Goal: Task Accomplishment & Management: Manage account settings

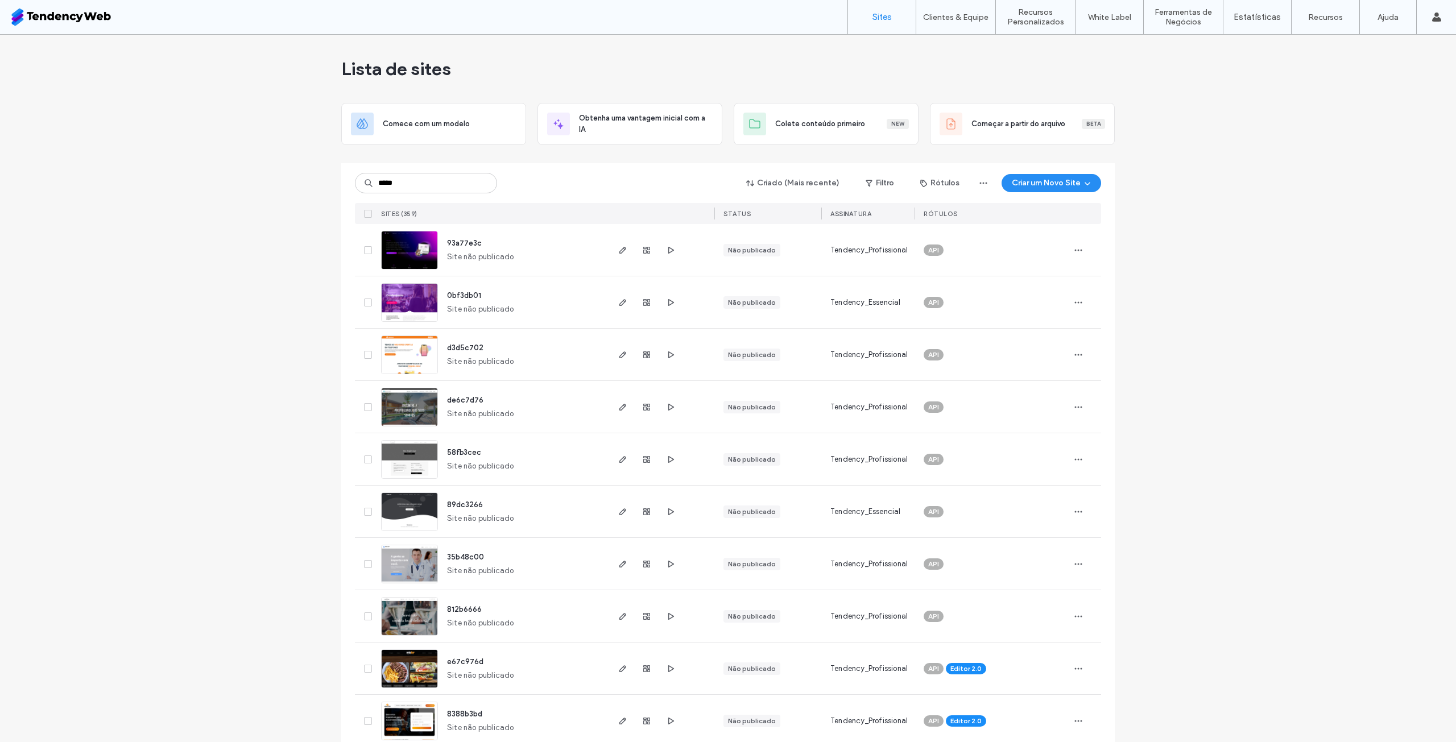
type input "*****"
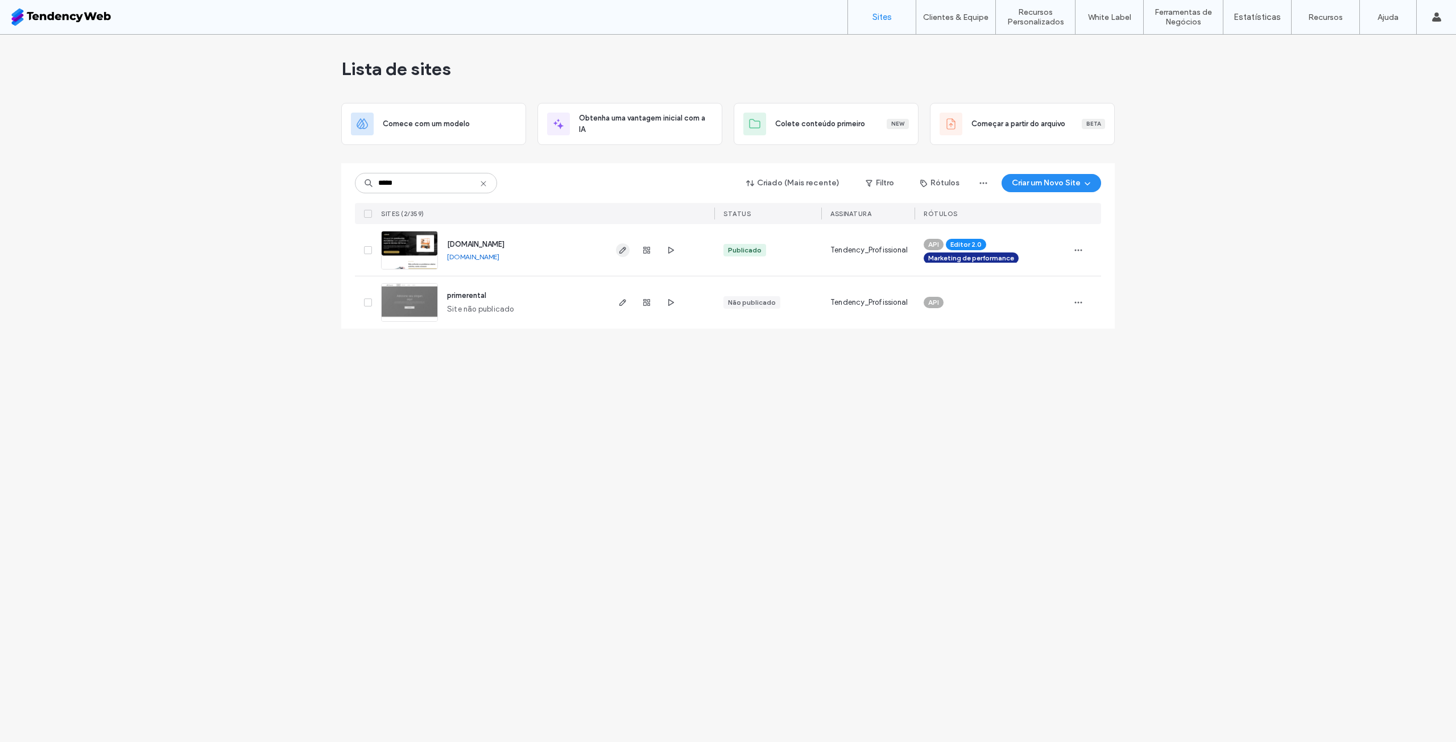
click at [626, 254] on icon "button" at bounding box center [622, 250] width 9 height 9
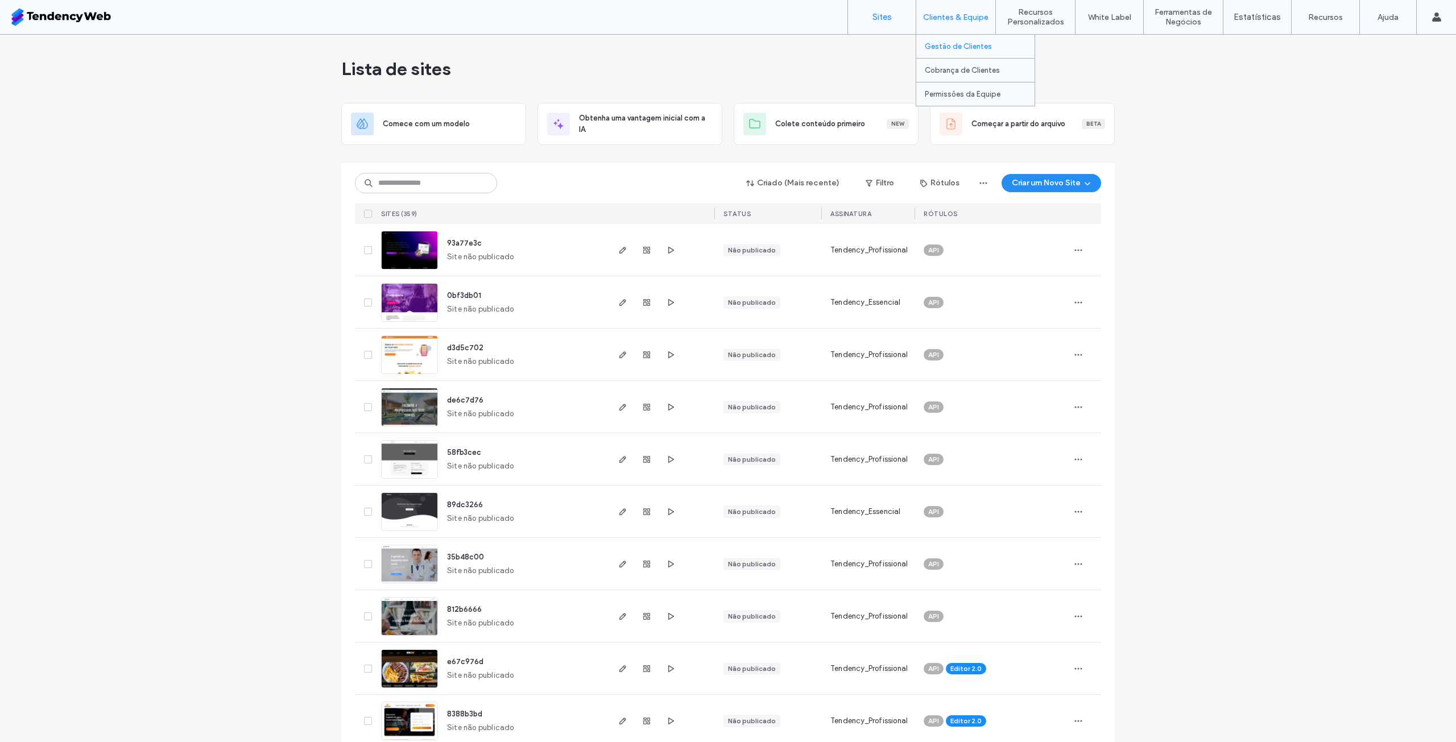
click at [962, 43] on label "Gestão de Clientes" at bounding box center [958, 46] width 67 height 9
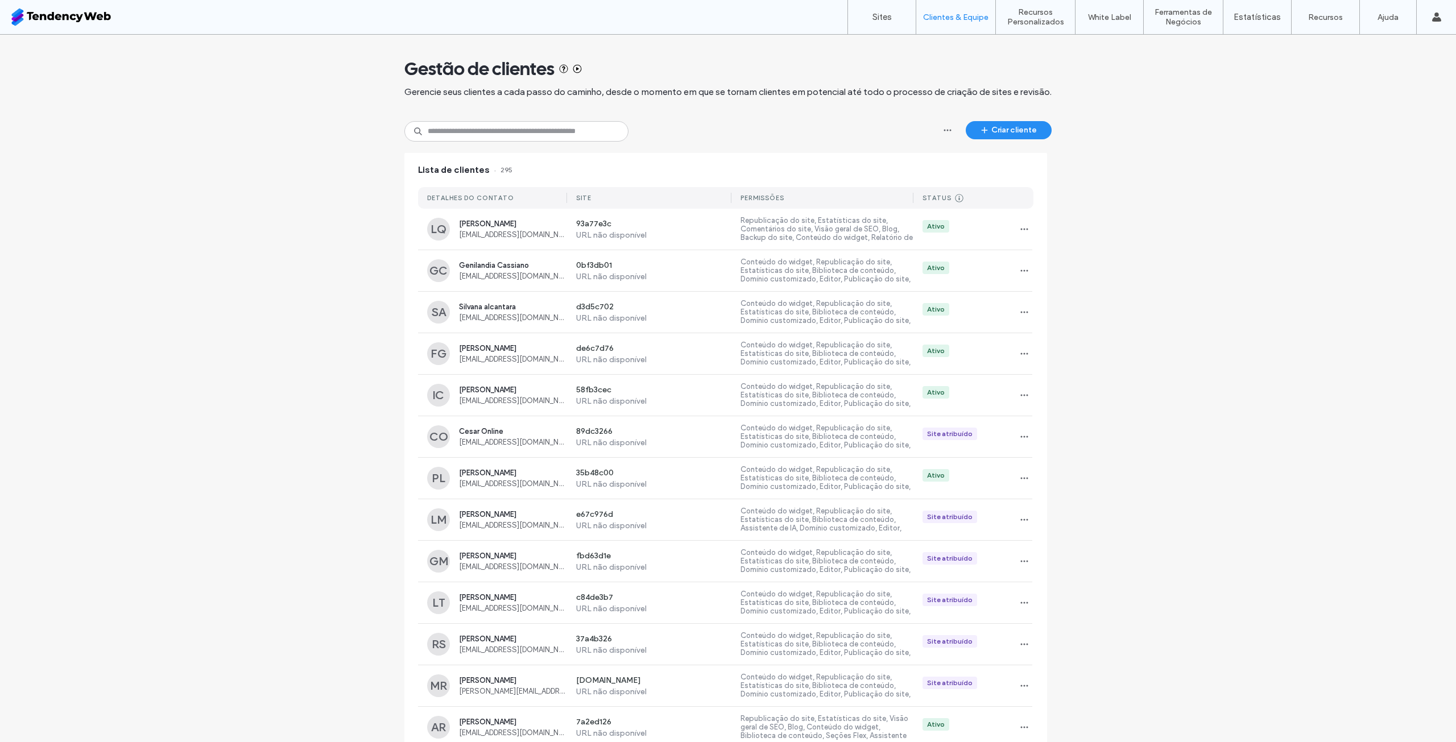
click at [479, 144] on div "Gestão de clientes Gerencie seus clientes a cada passo do caminho, desde o mome…" at bounding box center [727, 563] width 647 height 1056
click at [485, 130] on input at bounding box center [516, 131] width 224 height 20
type input "****"
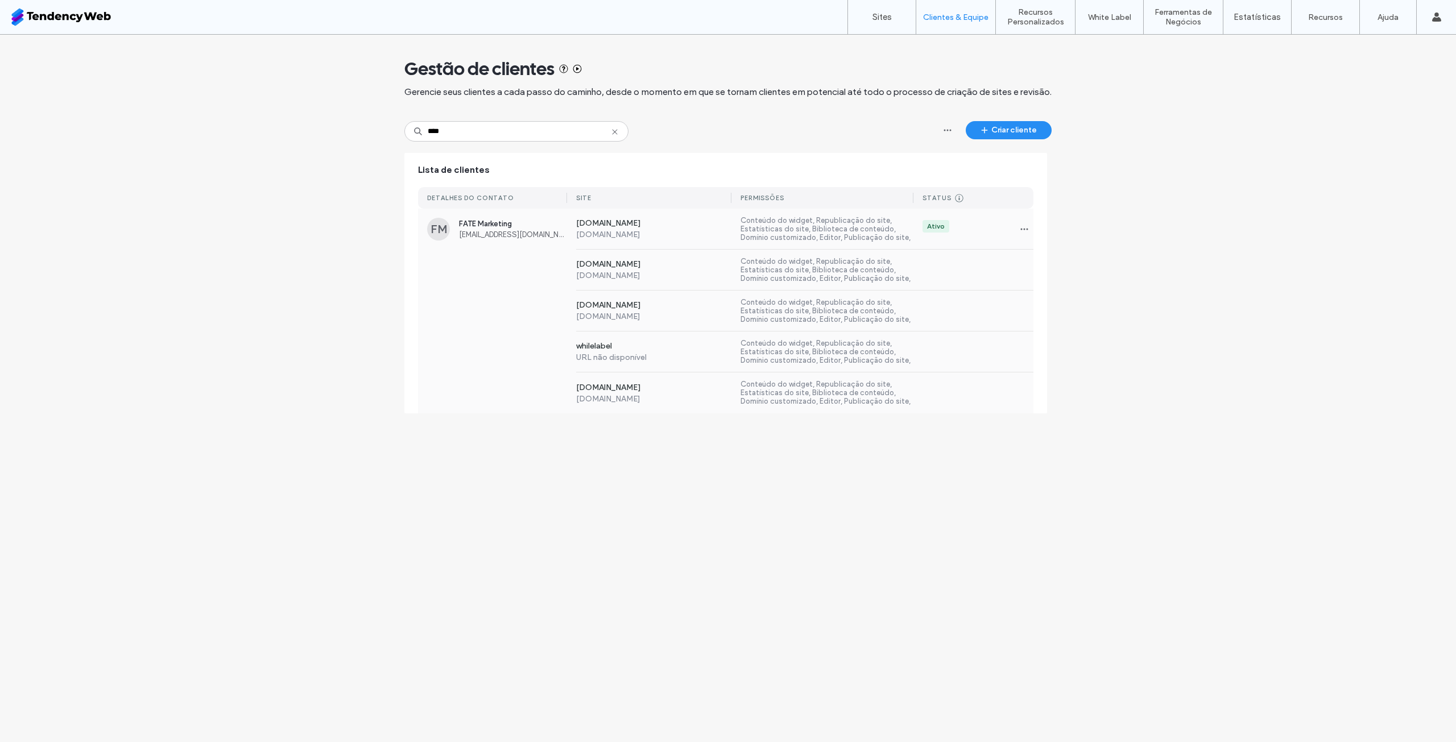
click at [738, 221] on div "Conteúdo do widget, Republicação do site, Estatísticas do site, Biblioteca de c…" at bounding box center [822, 229] width 182 height 26
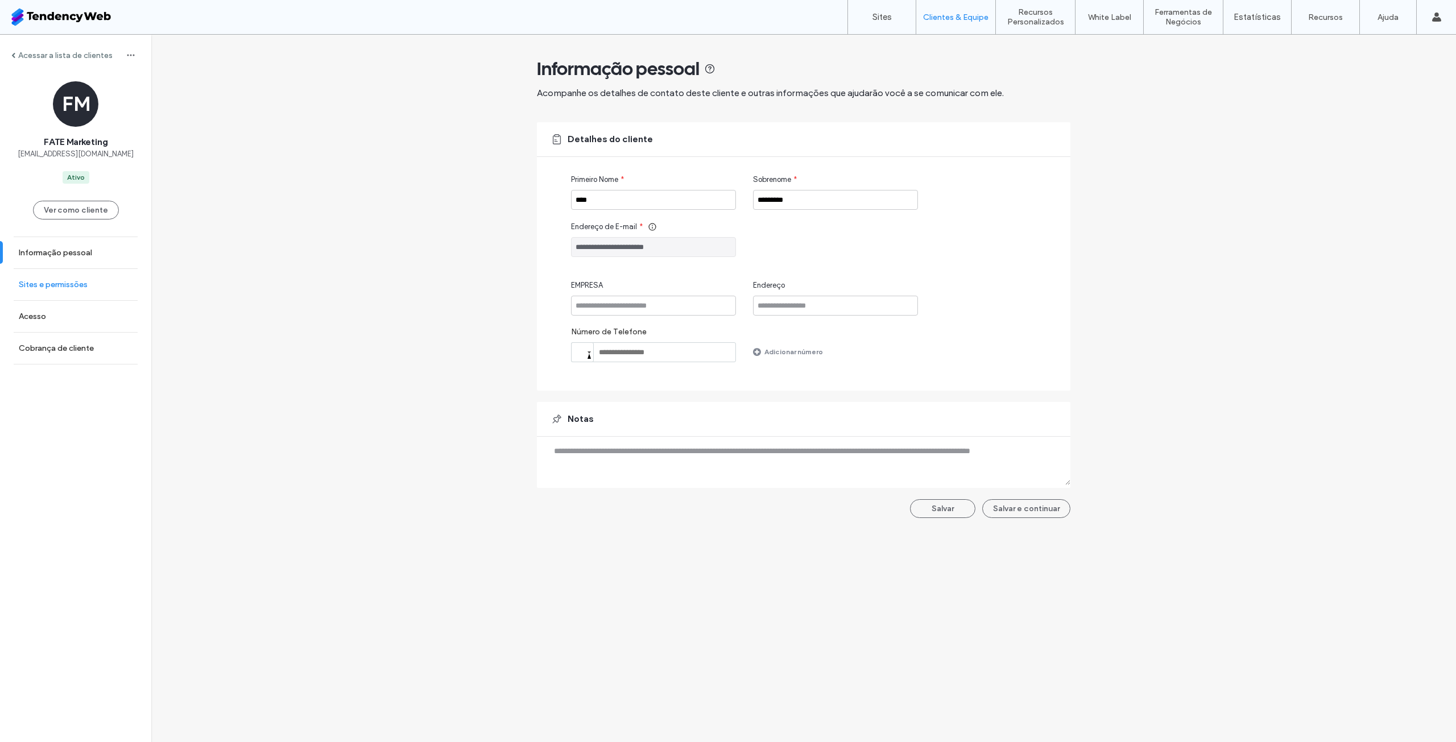
click at [77, 282] on label "Sites e permissões" at bounding box center [53, 285] width 69 height 10
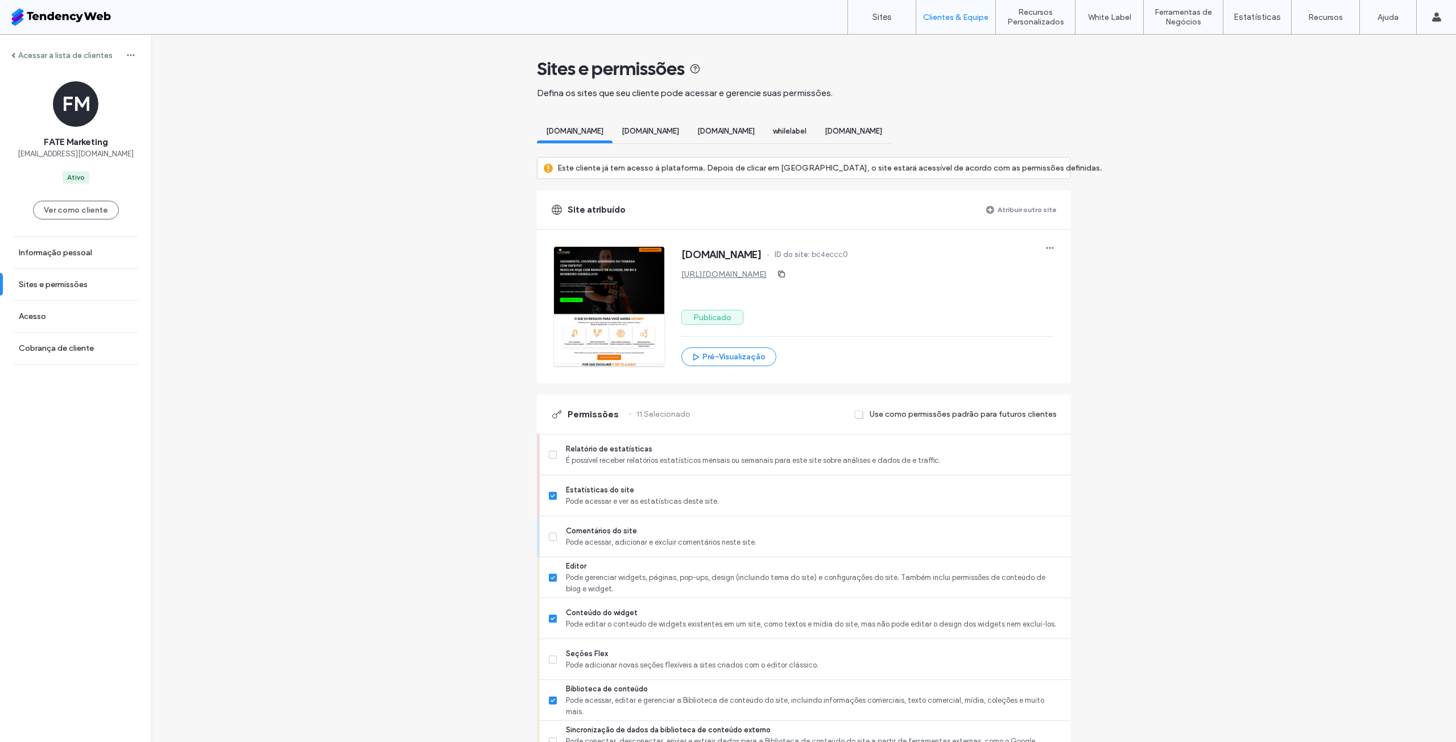
click at [34, 61] on div "Acessar a lista de clientes" at bounding box center [75, 55] width 151 height 18
click at [679, 131] on span "[DOMAIN_NAME]" at bounding box center [650, 131] width 57 height 9
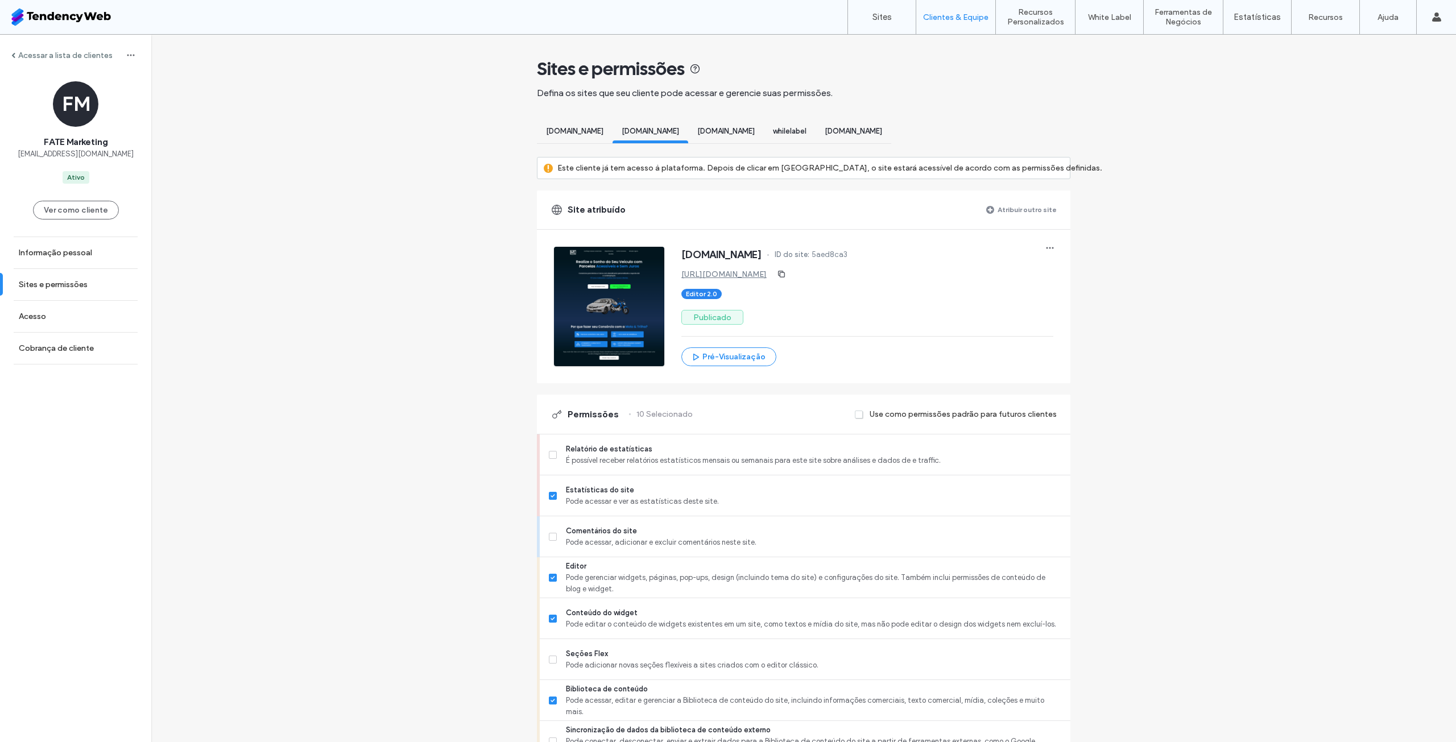
click at [595, 140] on div "[DOMAIN_NAME]" at bounding box center [575, 132] width 76 height 21
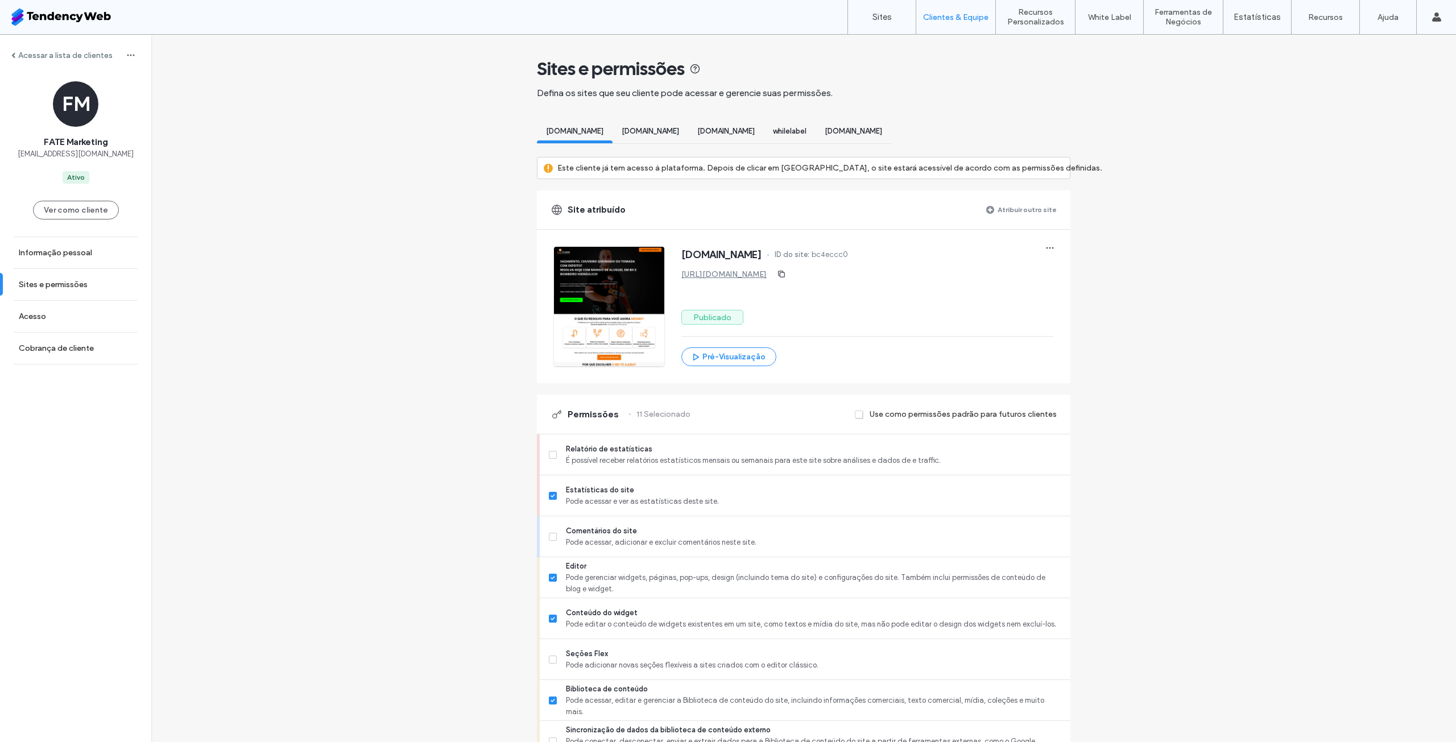
drag, startPoint x: 645, startPoint y: 130, endPoint x: 653, endPoint y: 131, distance: 8.7
click at [645, 130] on span "[DOMAIN_NAME]" at bounding box center [650, 131] width 57 height 9
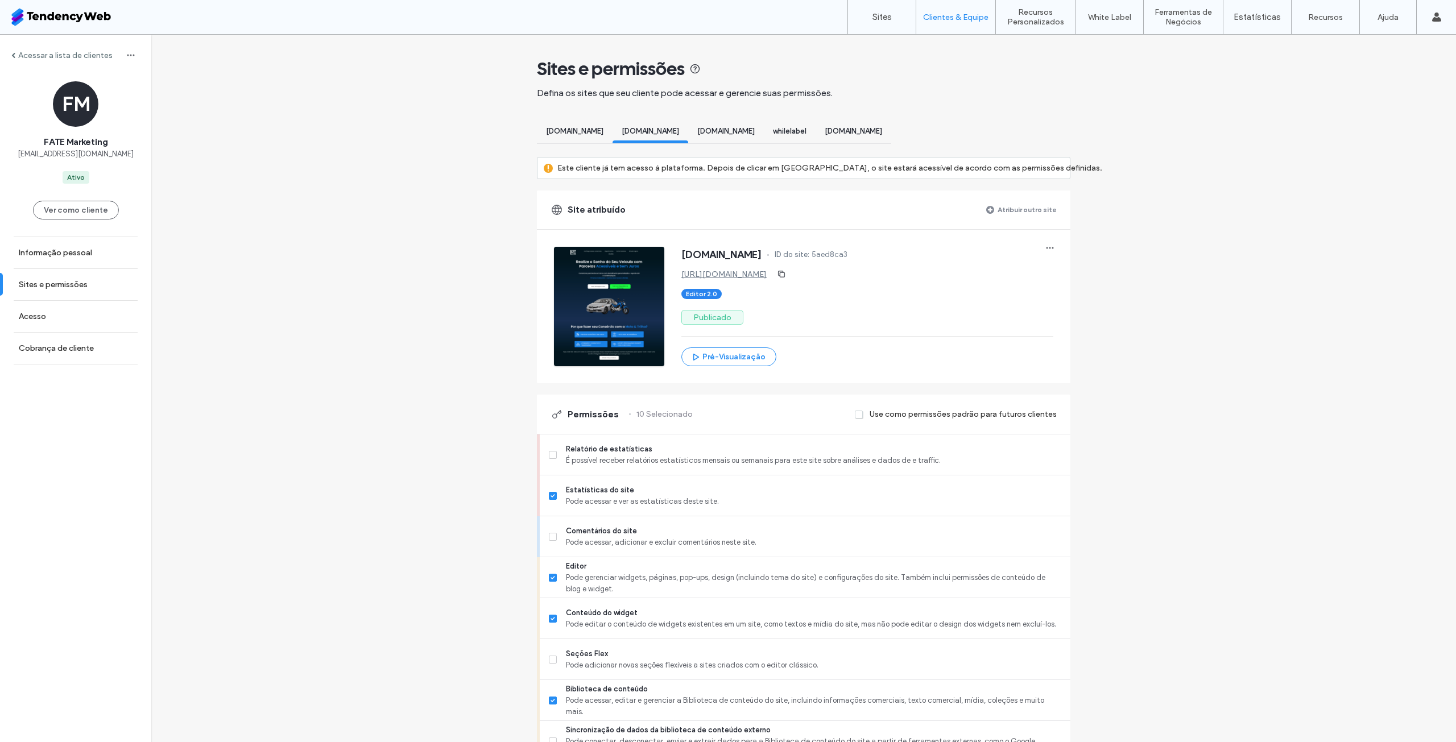
click at [755, 134] on span "[DOMAIN_NAME]" at bounding box center [725, 131] width 57 height 9
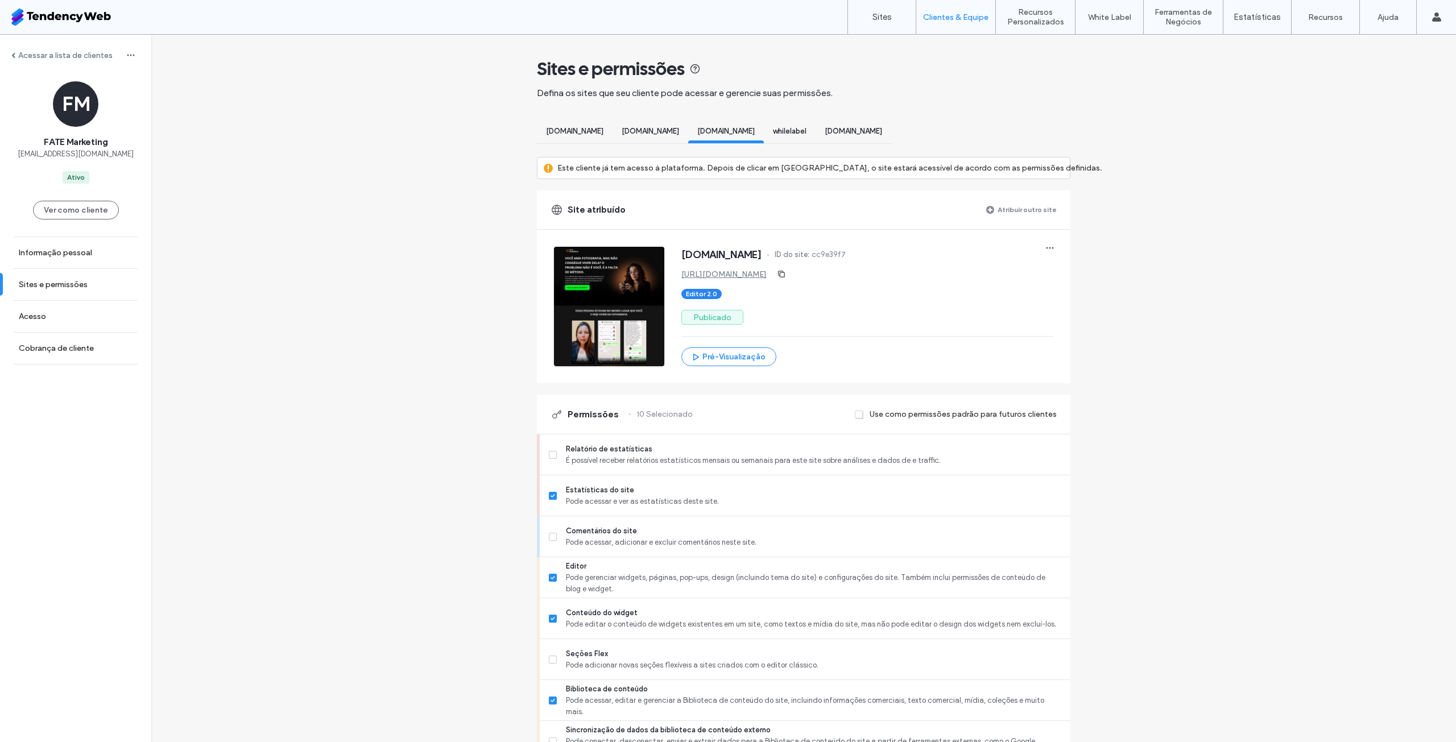
click at [806, 131] on span "whilelabel" at bounding box center [790, 131] width 34 height 9
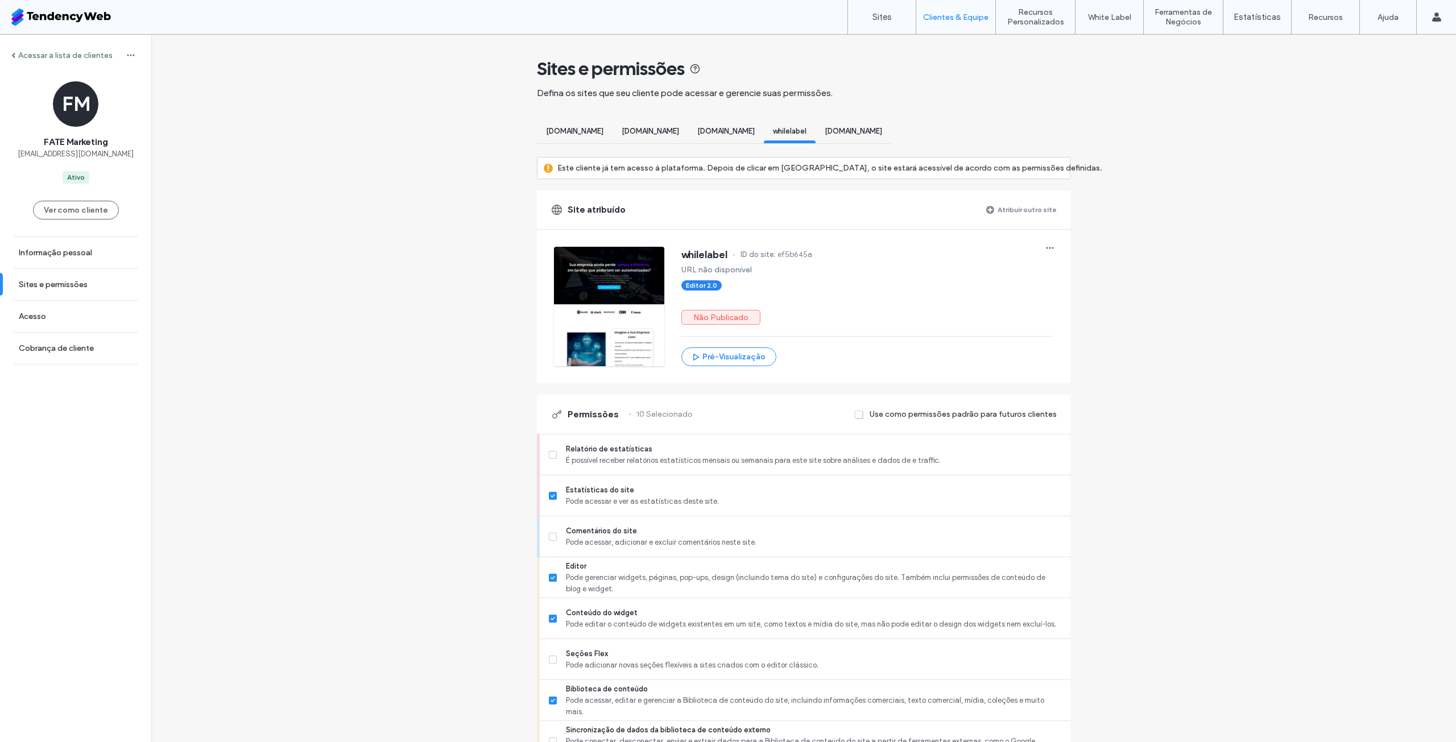
click at [882, 131] on span "[DOMAIN_NAME]" at bounding box center [853, 131] width 57 height 9
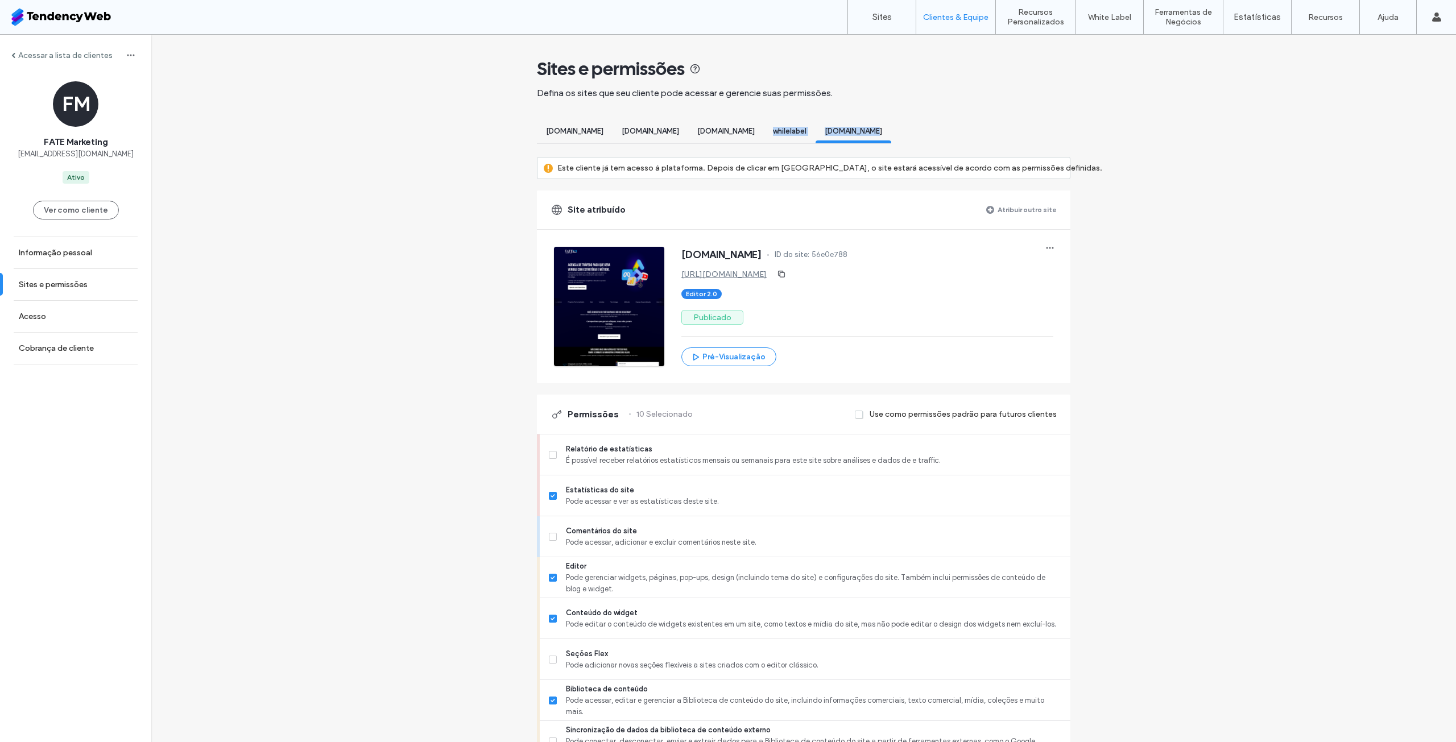
drag, startPoint x: 1002, startPoint y: 132, endPoint x: 888, endPoint y: 134, distance: 113.7
click at [890, 134] on div "www.oreiteajuda.com.br www.consorcio.motoetrilha.com.br www.hericacatarino.com.…" at bounding box center [714, 132] width 354 height 21
click at [764, 136] on div "[DOMAIN_NAME]" at bounding box center [726, 132] width 76 height 21
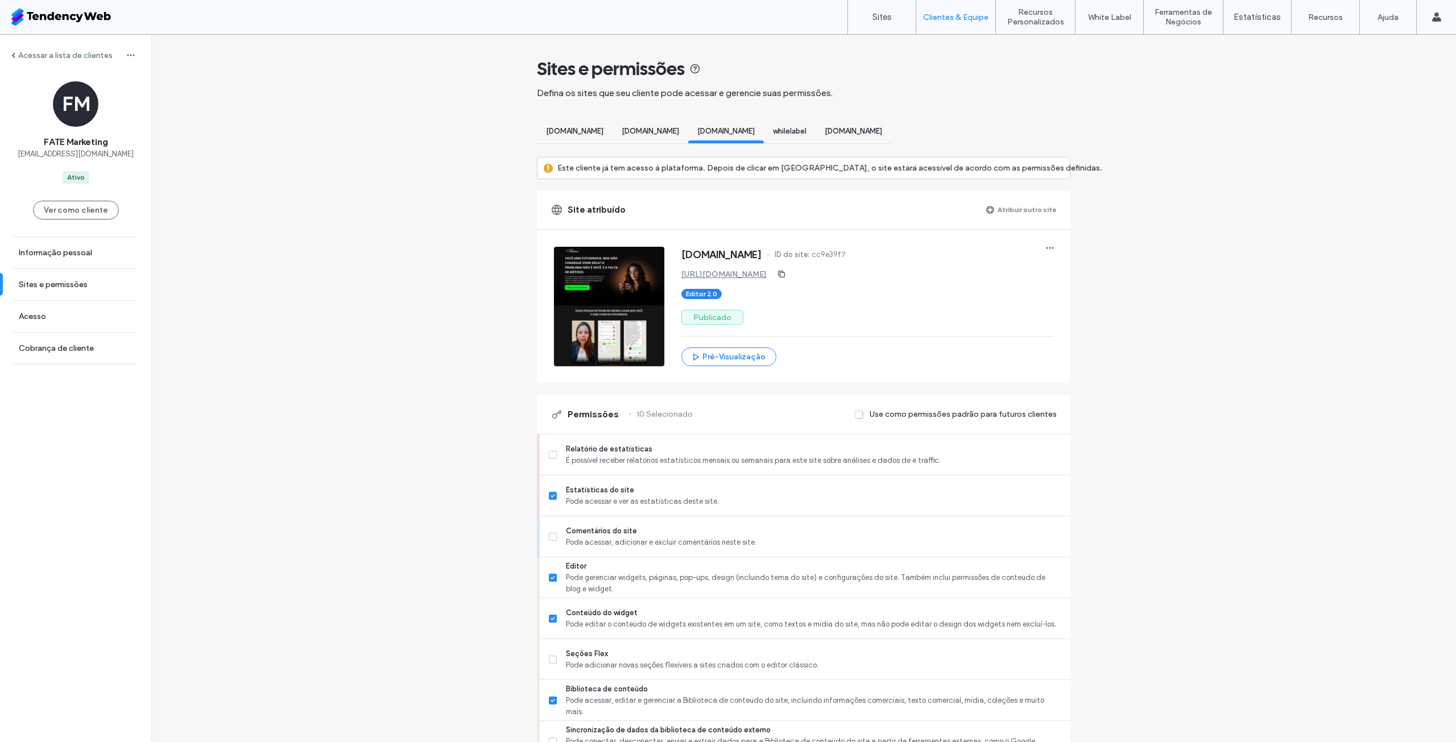
click at [806, 133] on span "whilelabel" at bounding box center [790, 131] width 34 height 9
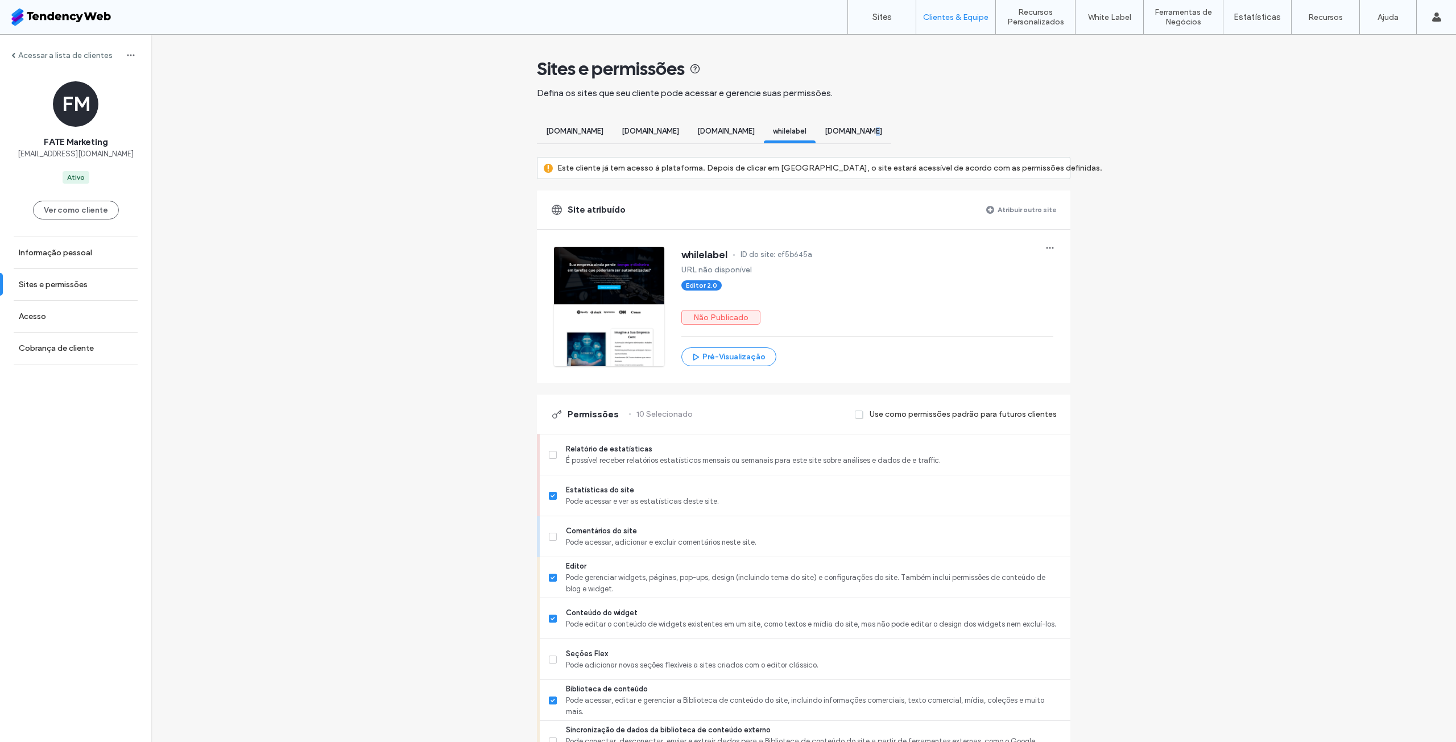
click at [891, 139] on div "[DOMAIN_NAME]" at bounding box center [853, 132] width 76 height 21
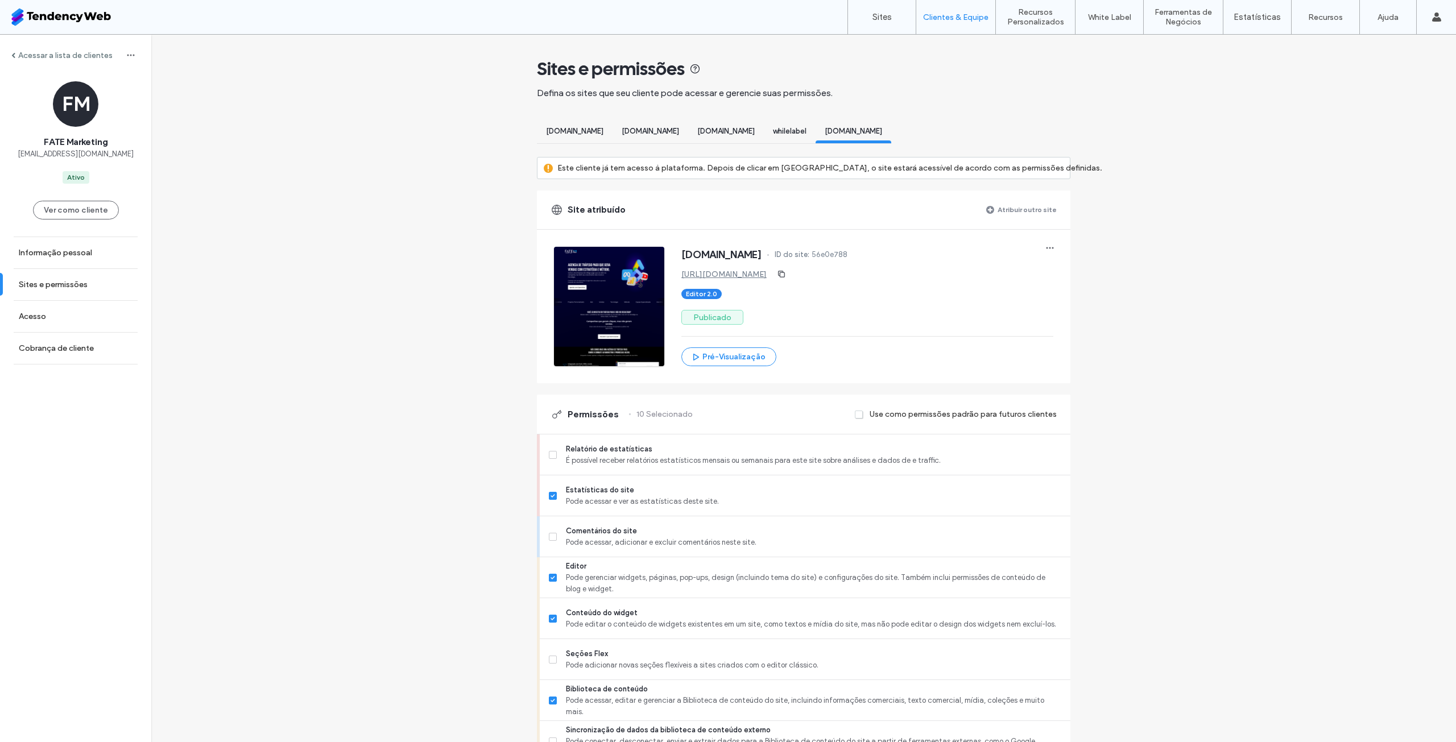
click at [597, 123] on div "[DOMAIN_NAME]" at bounding box center [575, 132] width 76 height 21
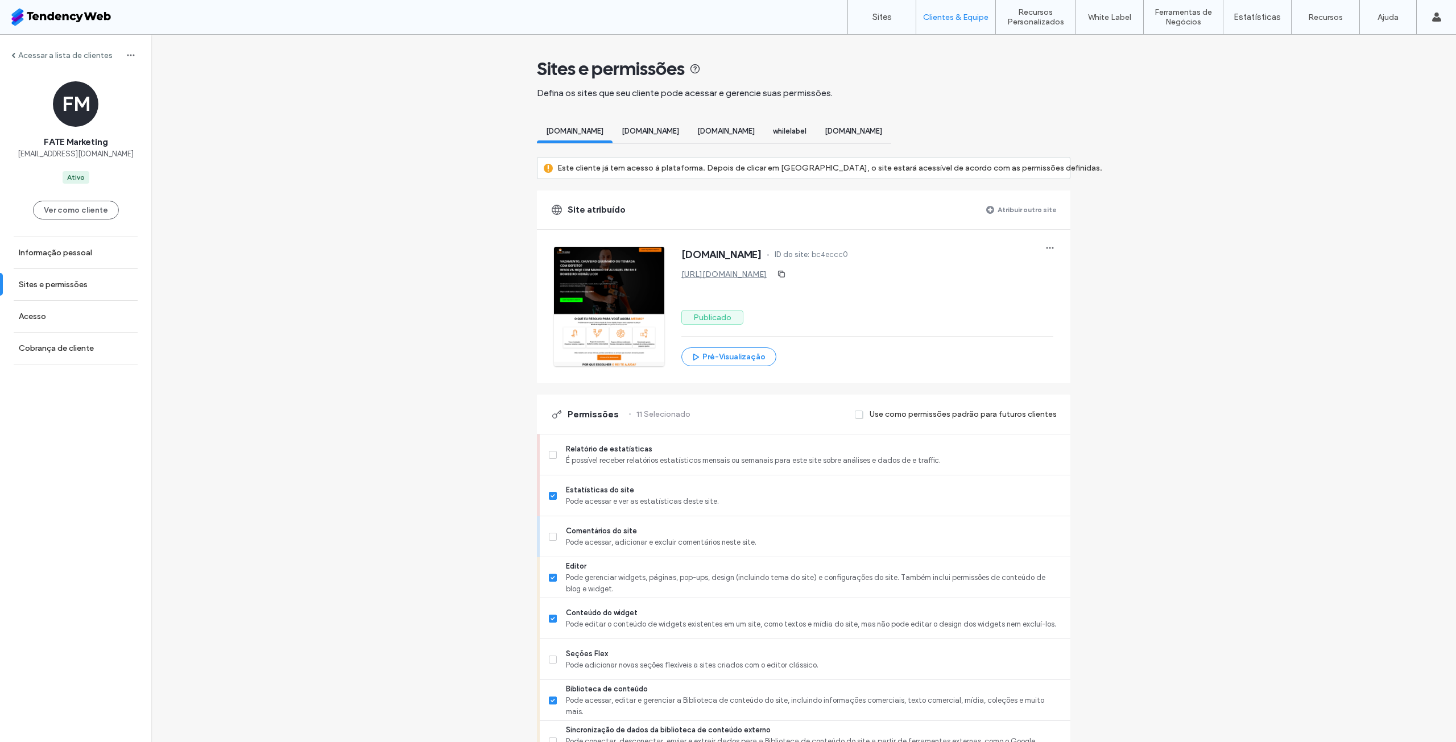
click at [1022, 206] on label "Atribuir outro site" at bounding box center [1026, 210] width 59 height 20
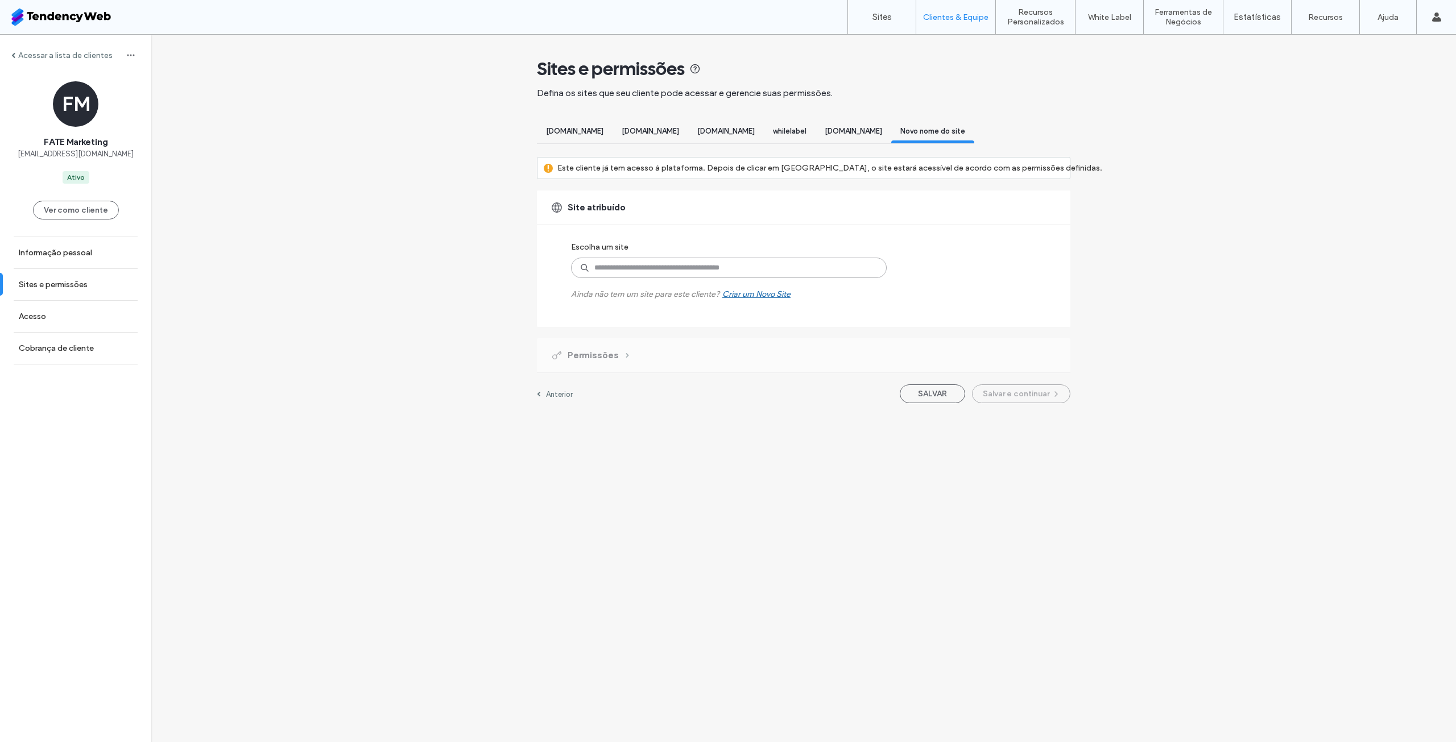
click at [700, 275] on input at bounding box center [729, 268] width 316 height 20
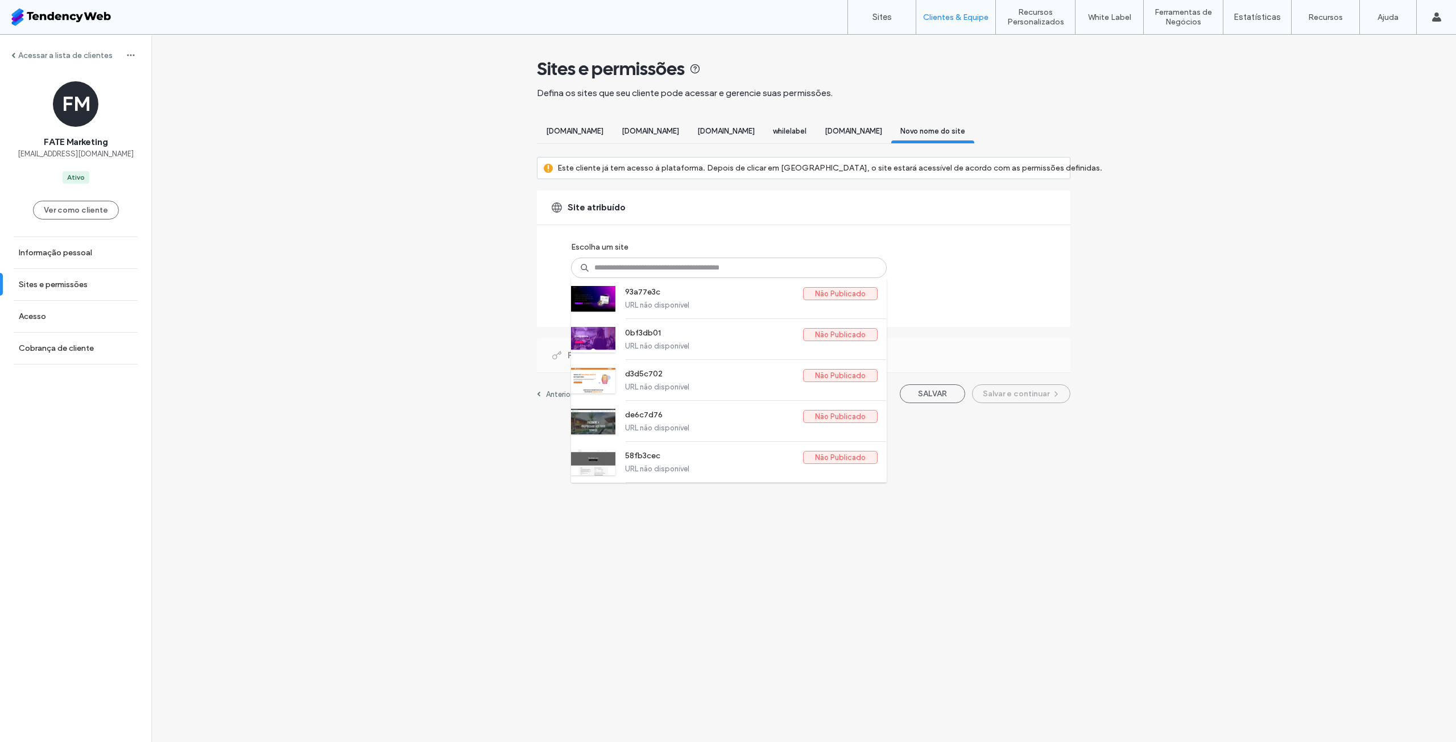
click at [512, 237] on div "Acessar a lista de clientes FM FATE Marketing ifatemarketing@gmail.com Ativo Ve…" at bounding box center [803, 225] width 1305 height 380
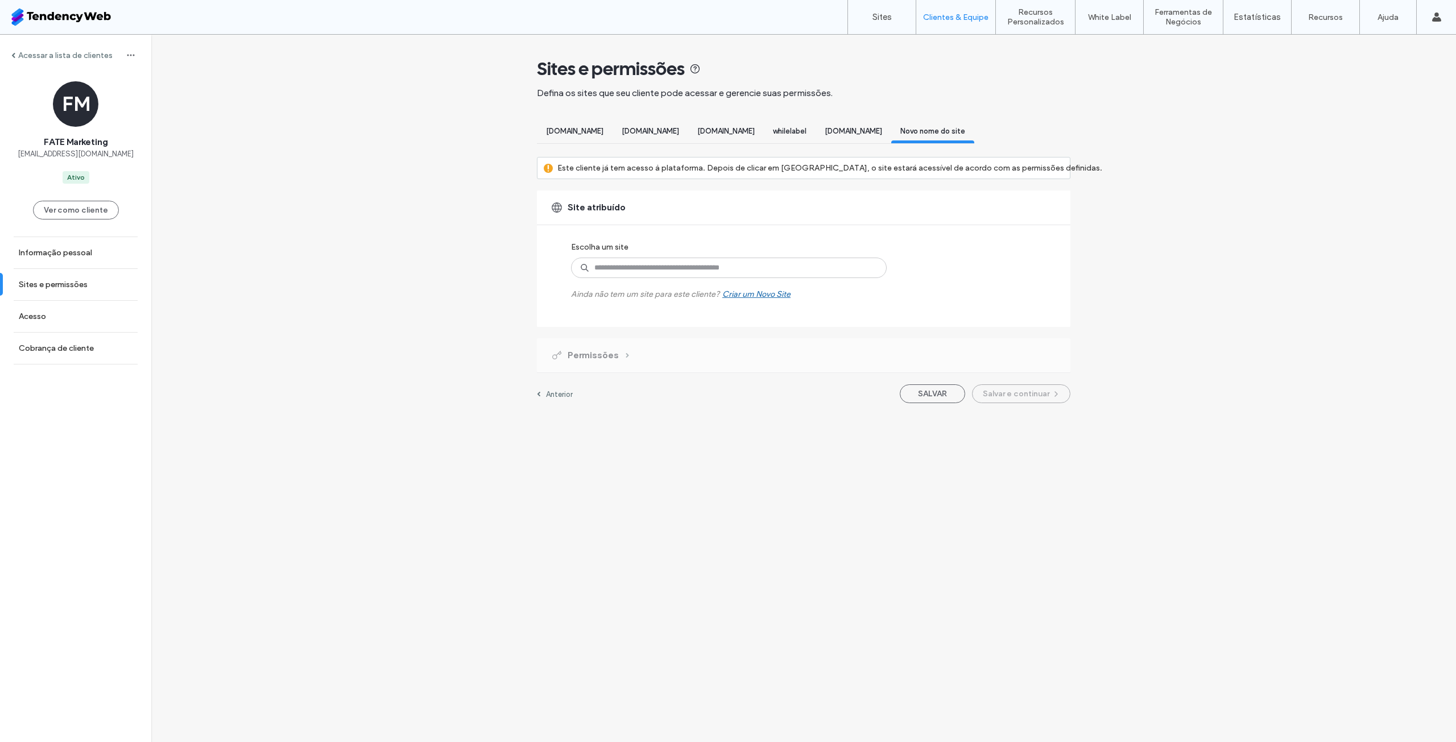
click at [759, 299] on div "Criar um Novo Site" at bounding box center [756, 294] width 68 height 10
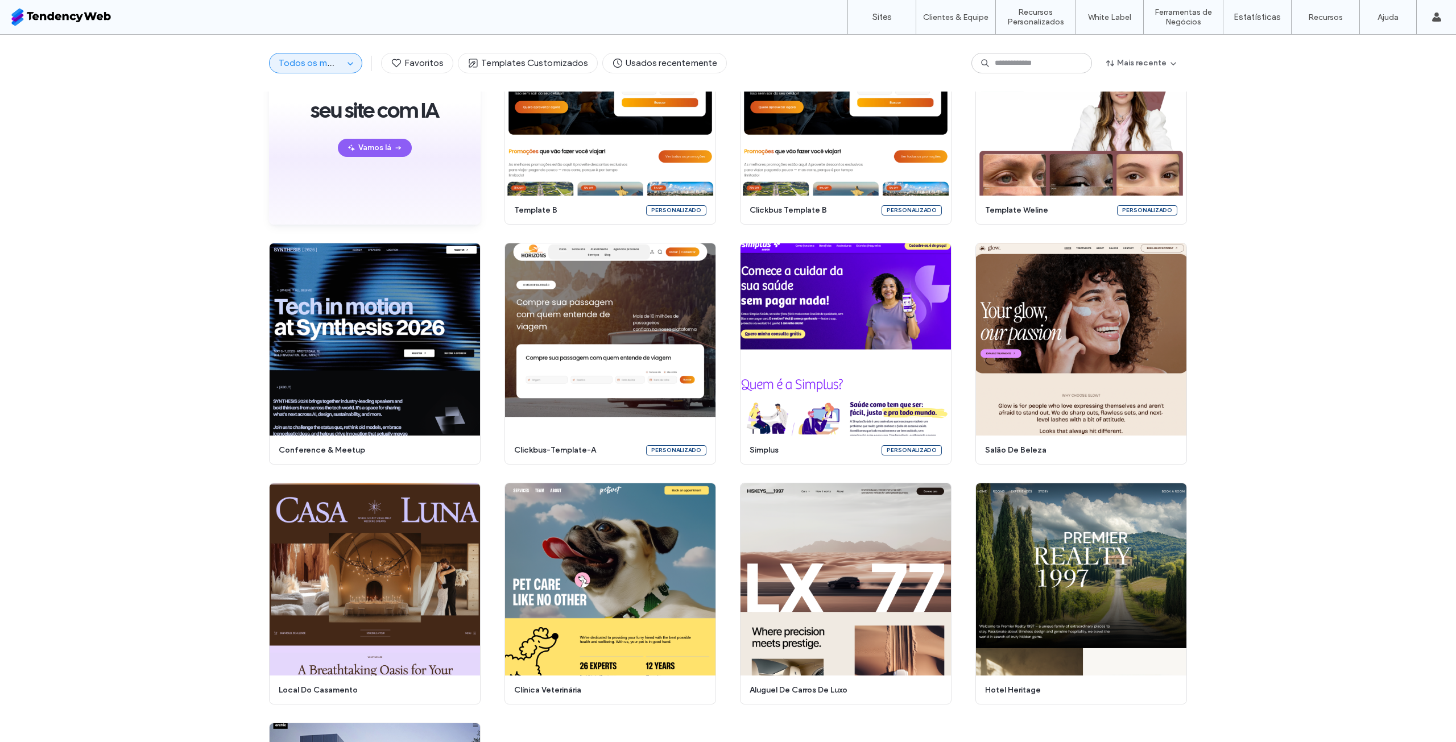
scroll to position [51, 0]
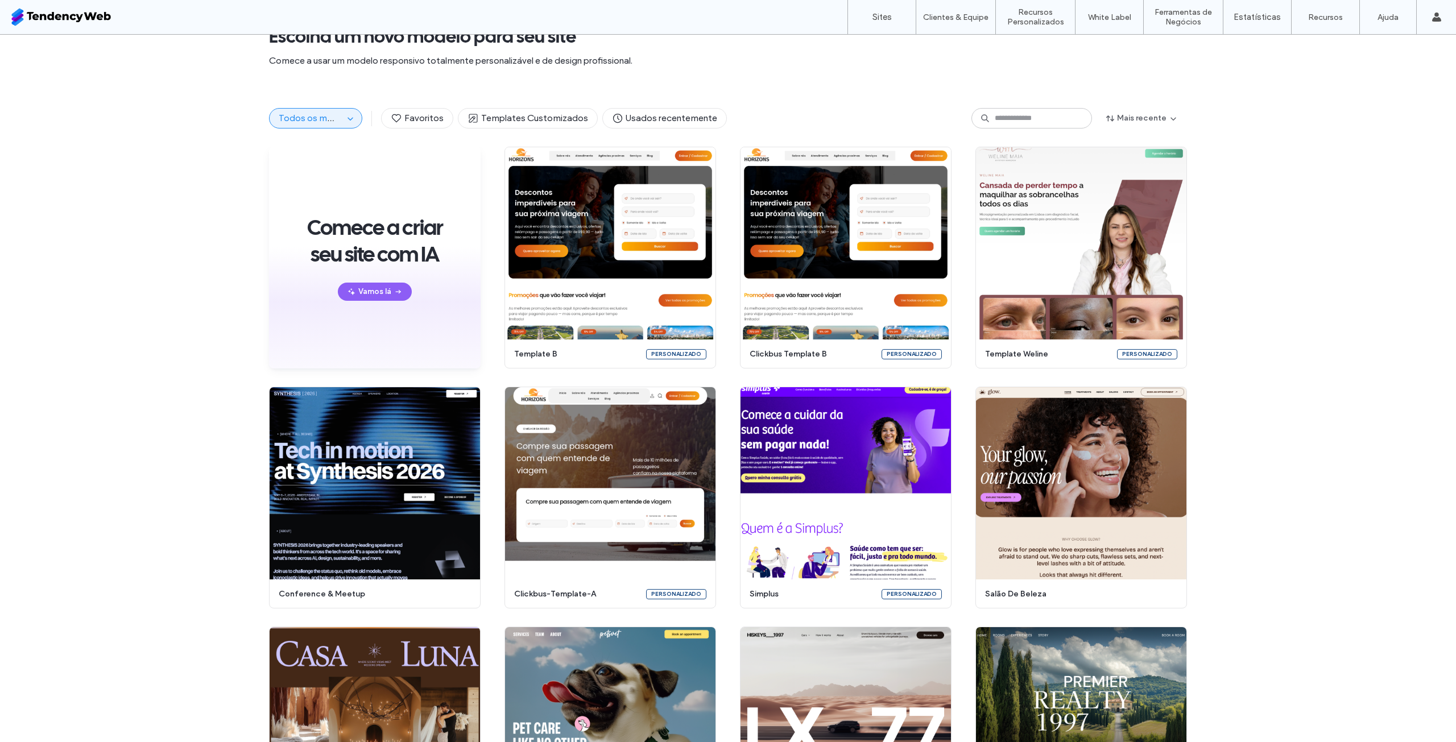
click at [318, 121] on span "Todos os modelos" at bounding box center [317, 118] width 77 height 11
click at [375, 301] on div "Comece a criar seu site com IA Vamos lá" at bounding box center [375, 258] width 212 height 222
click at [376, 295] on button "Vamos lá" at bounding box center [375, 292] width 74 height 18
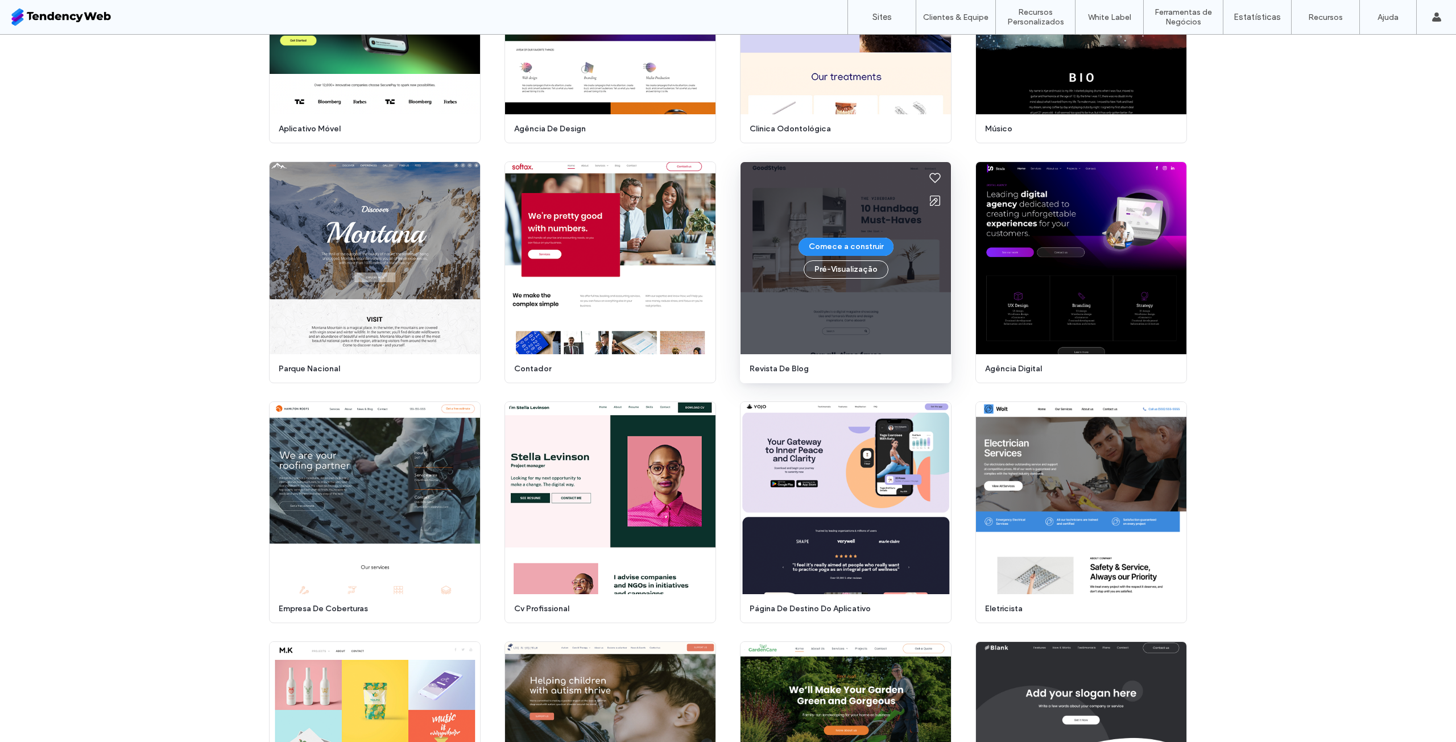
scroll to position [2480, 0]
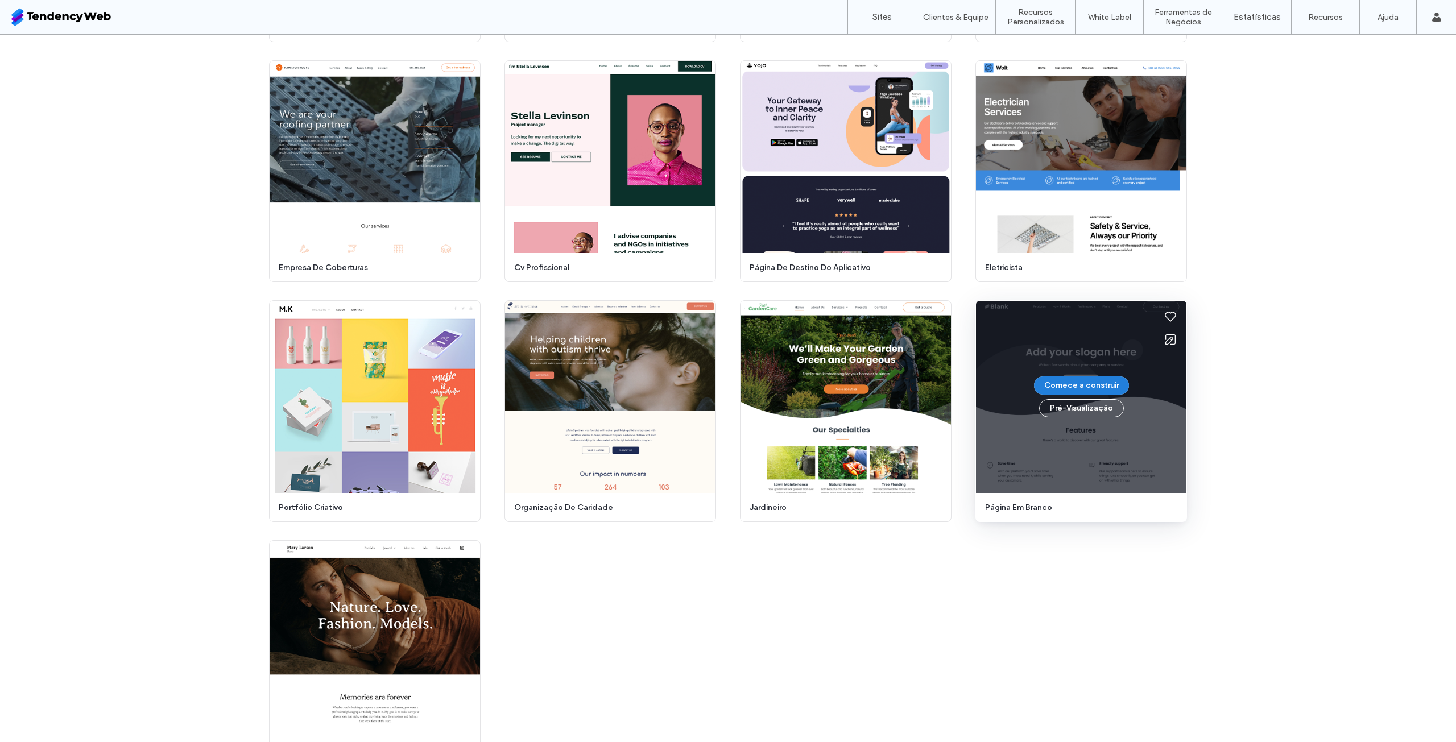
click at [1076, 390] on button "Comece a construir" at bounding box center [1081, 385] width 95 height 18
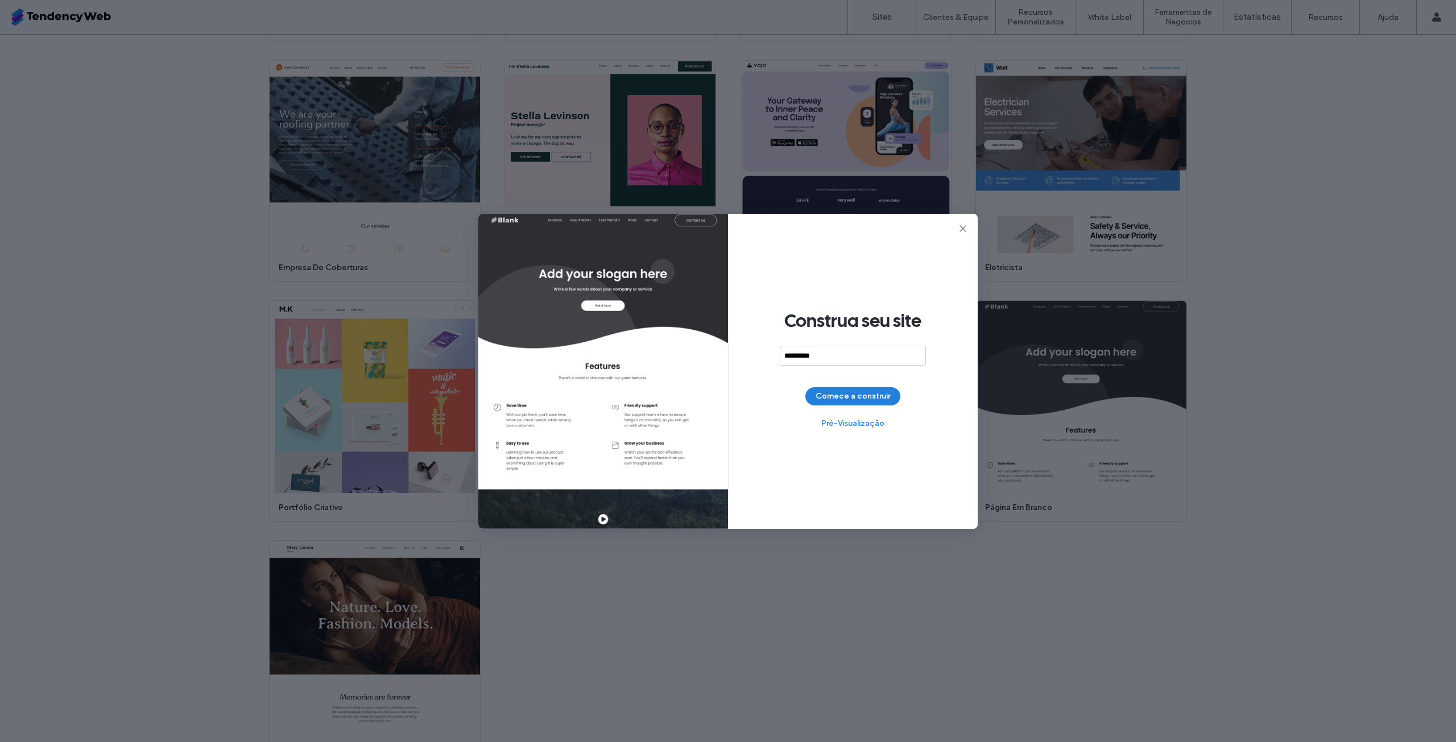
type input "*********"
click at [873, 396] on button "Comece a construir" at bounding box center [852, 396] width 95 height 18
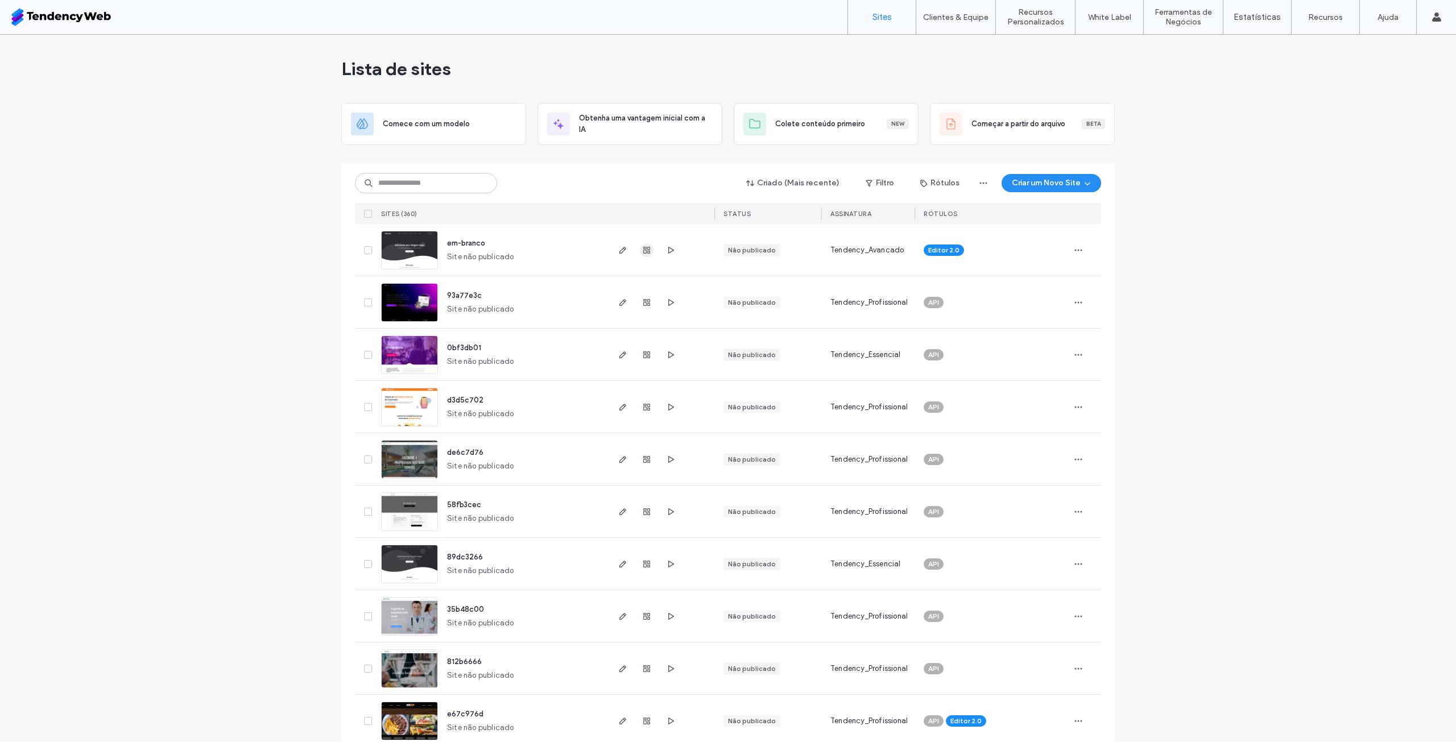
click at [640, 250] on span "button" at bounding box center [647, 250] width 14 height 14
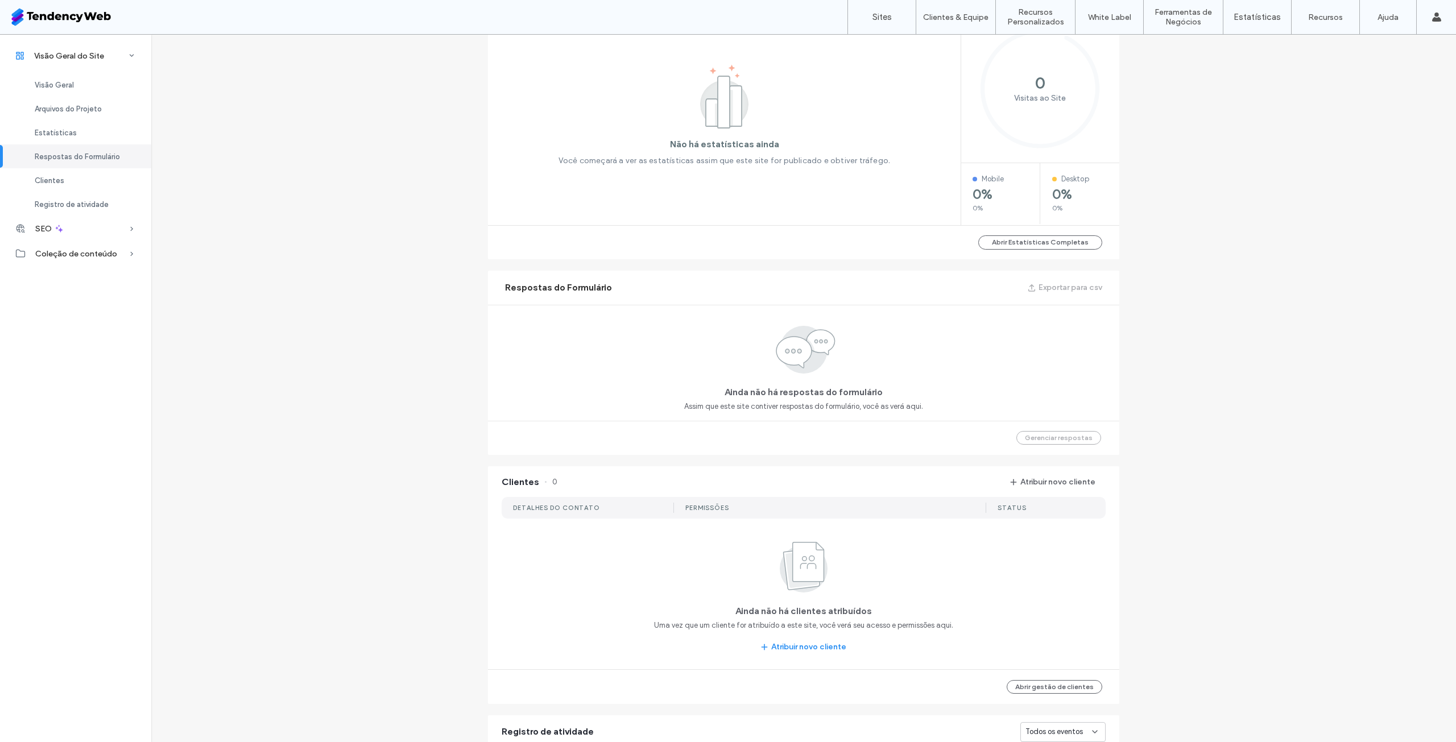
scroll to position [796, 0]
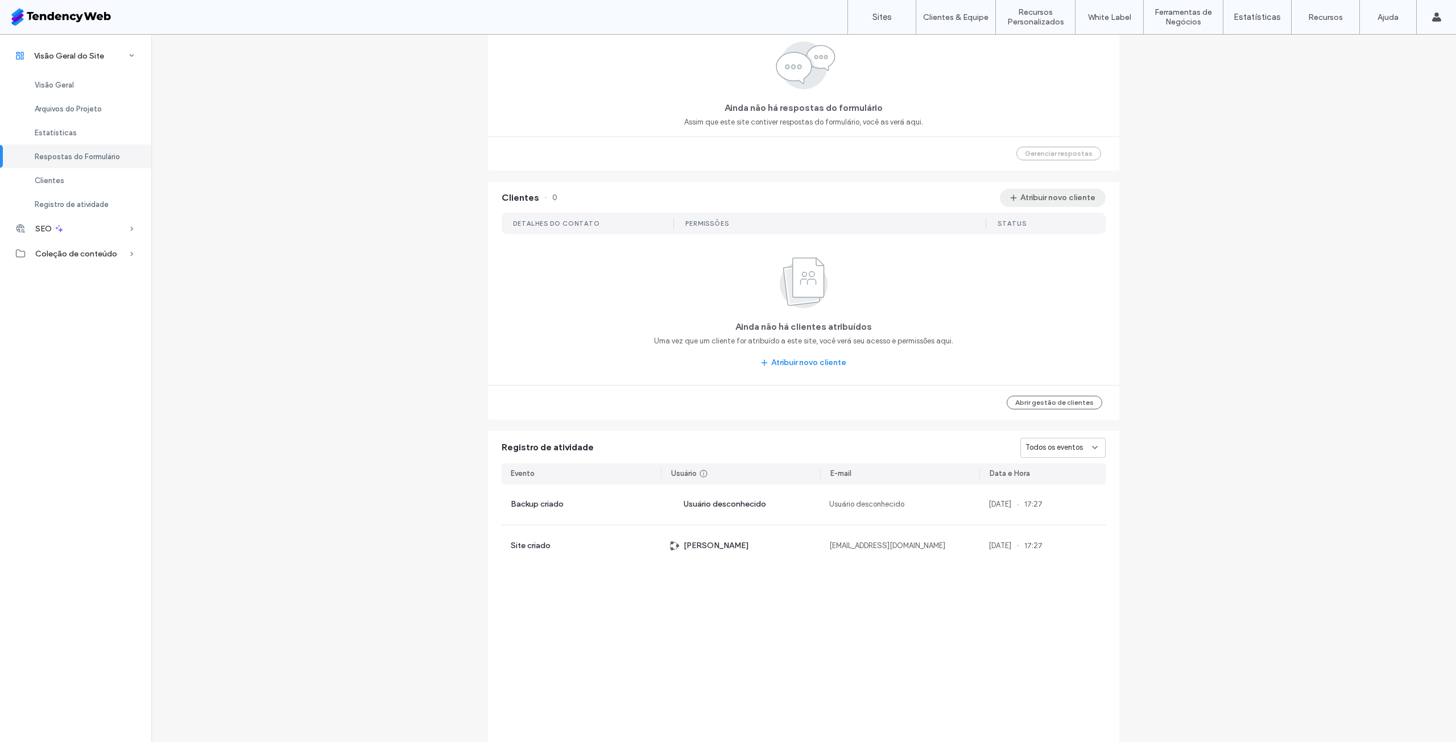
click at [1045, 199] on button "Atribuir novo cliente" at bounding box center [1053, 198] width 106 height 18
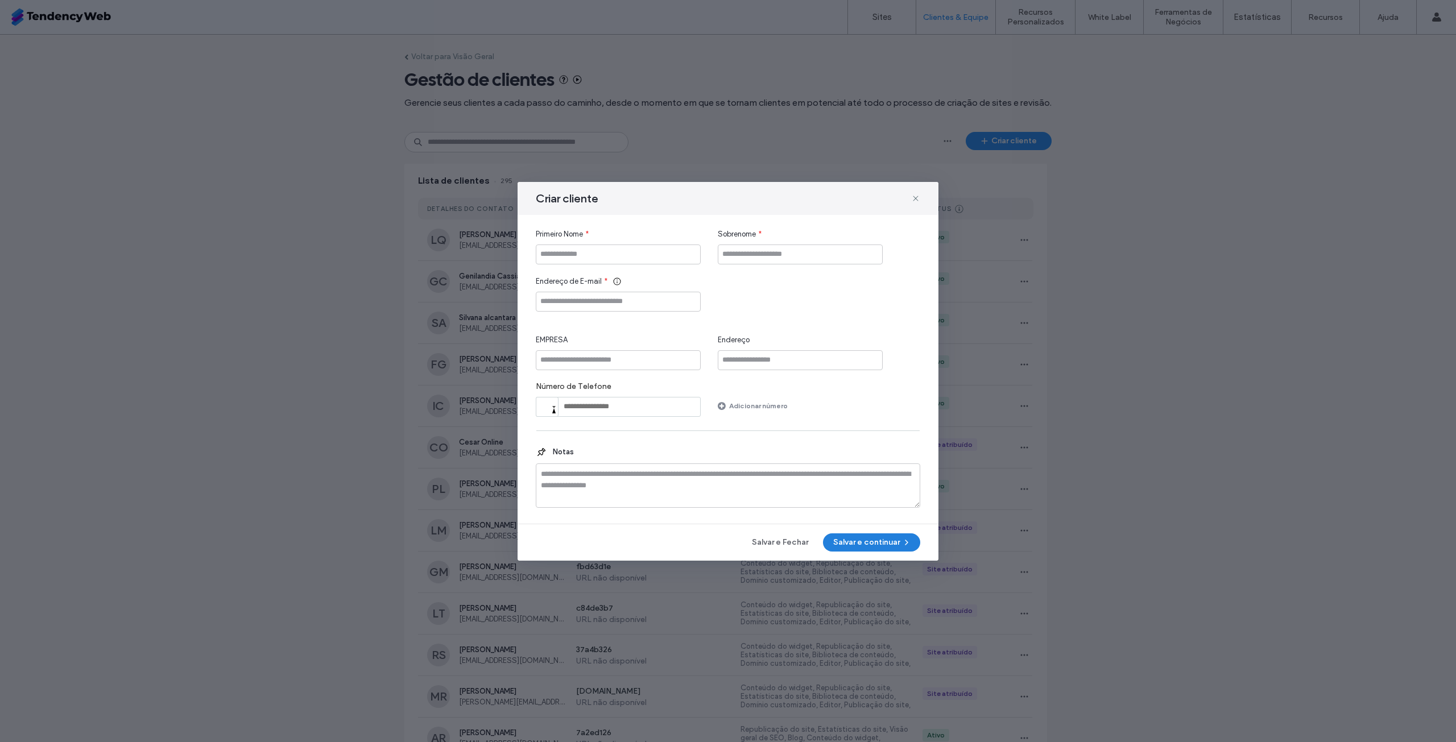
drag, startPoint x: 786, startPoint y: 541, endPoint x: 841, endPoint y: 536, distance: 55.4
click at [838, 535] on div "Salvar e Fechar Salvar e continuar" at bounding box center [728, 542] width 384 height 18
click at [918, 199] on icon at bounding box center [915, 198] width 9 height 9
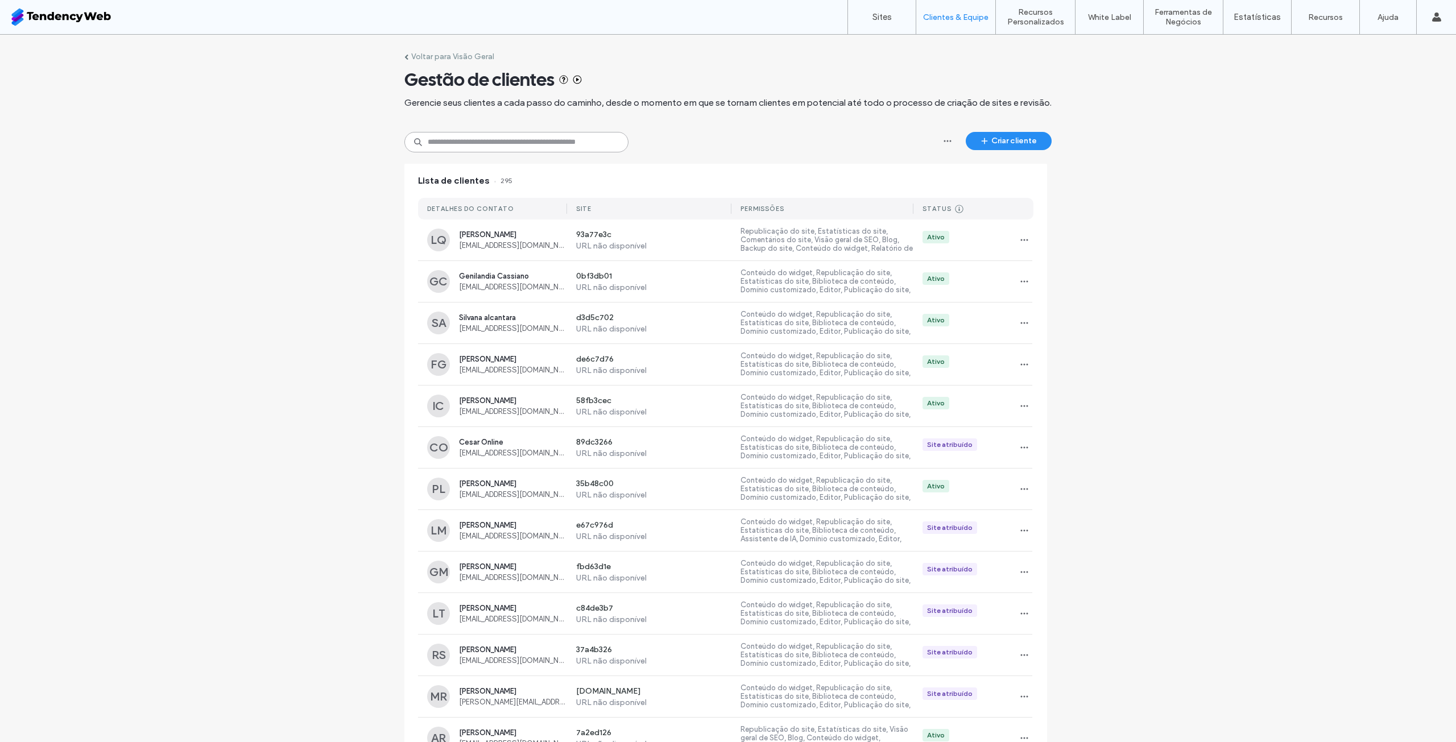
click at [535, 140] on input at bounding box center [516, 142] width 224 height 20
type input "****"
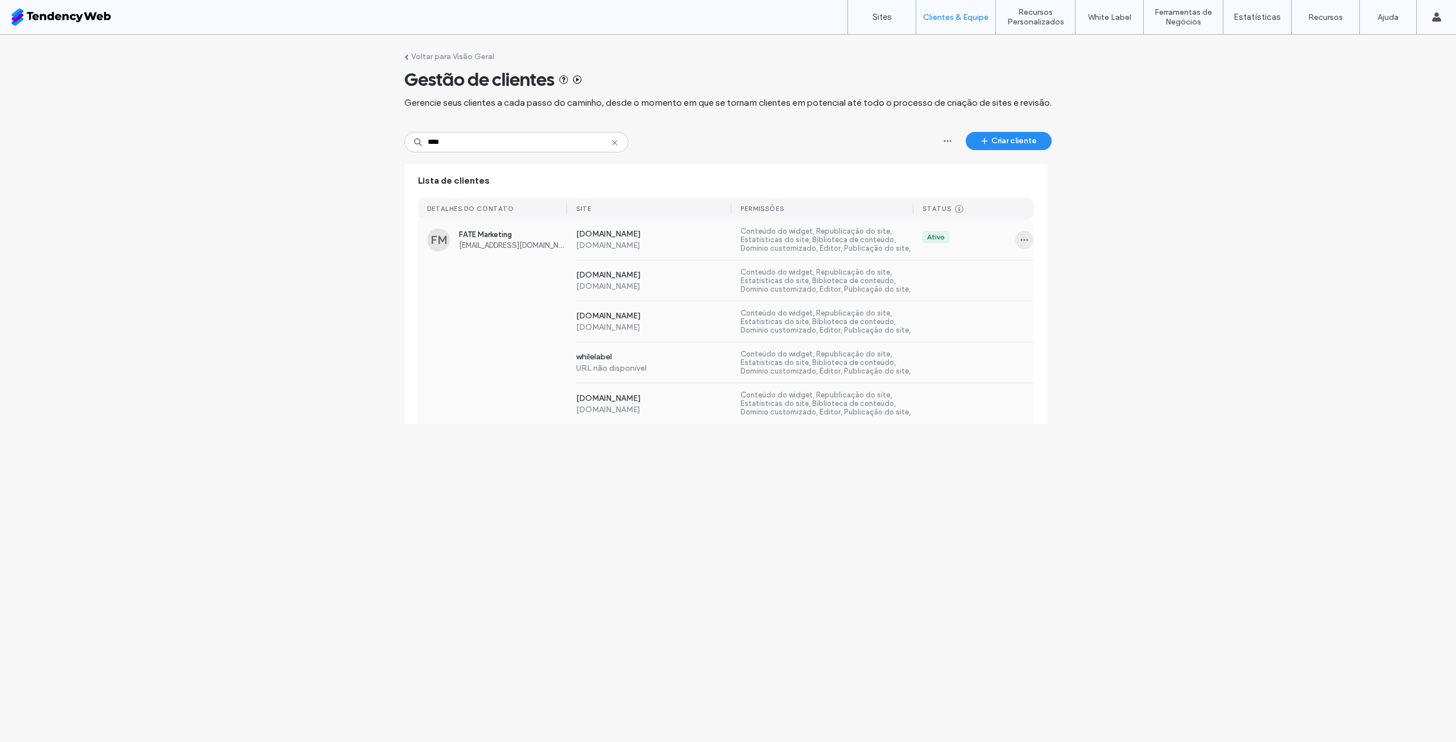
click at [1024, 236] on icon "button" at bounding box center [1024, 239] width 9 height 9
click at [1058, 274] on span "Sites e permissões" at bounding box center [1068, 269] width 62 height 11
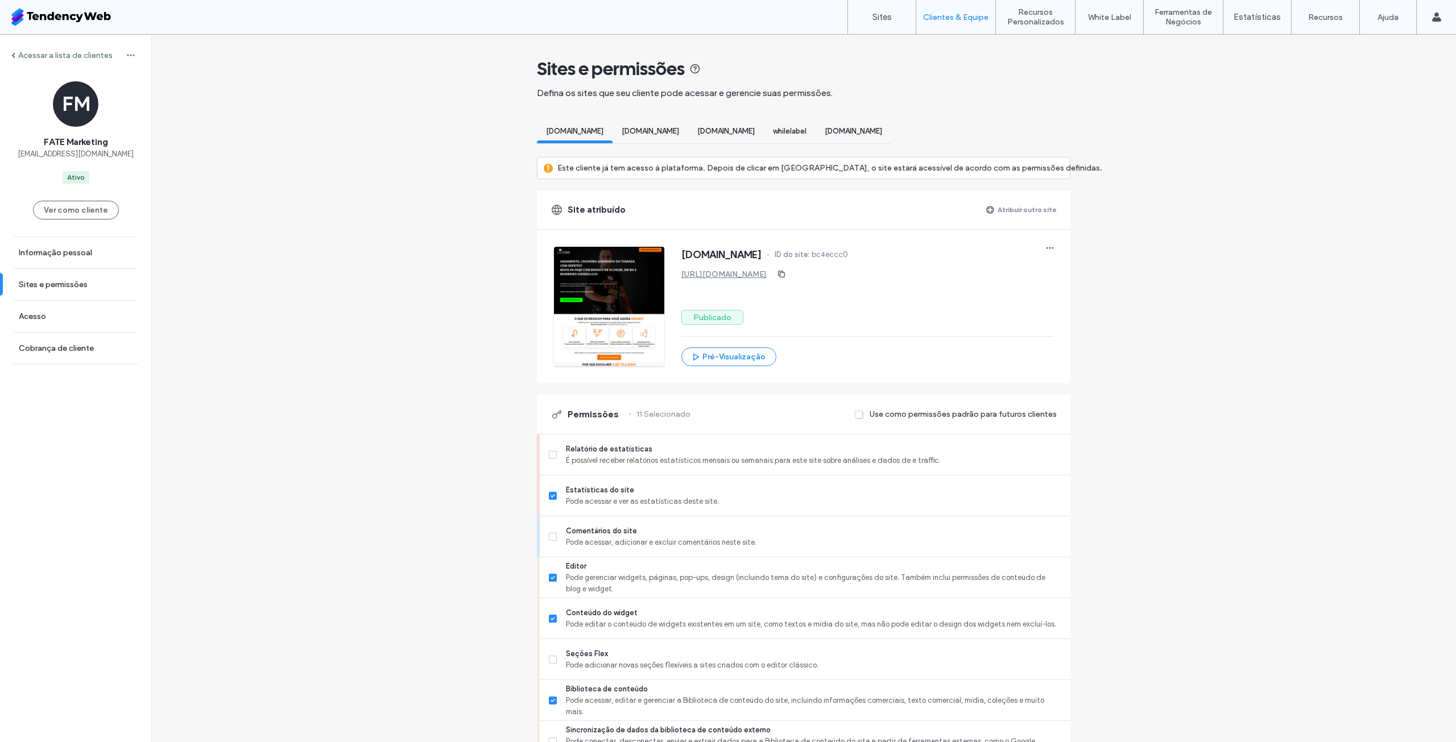
click at [1032, 209] on label "Atribuir outro site" at bounding box center [1026, 210] width 59 height 20
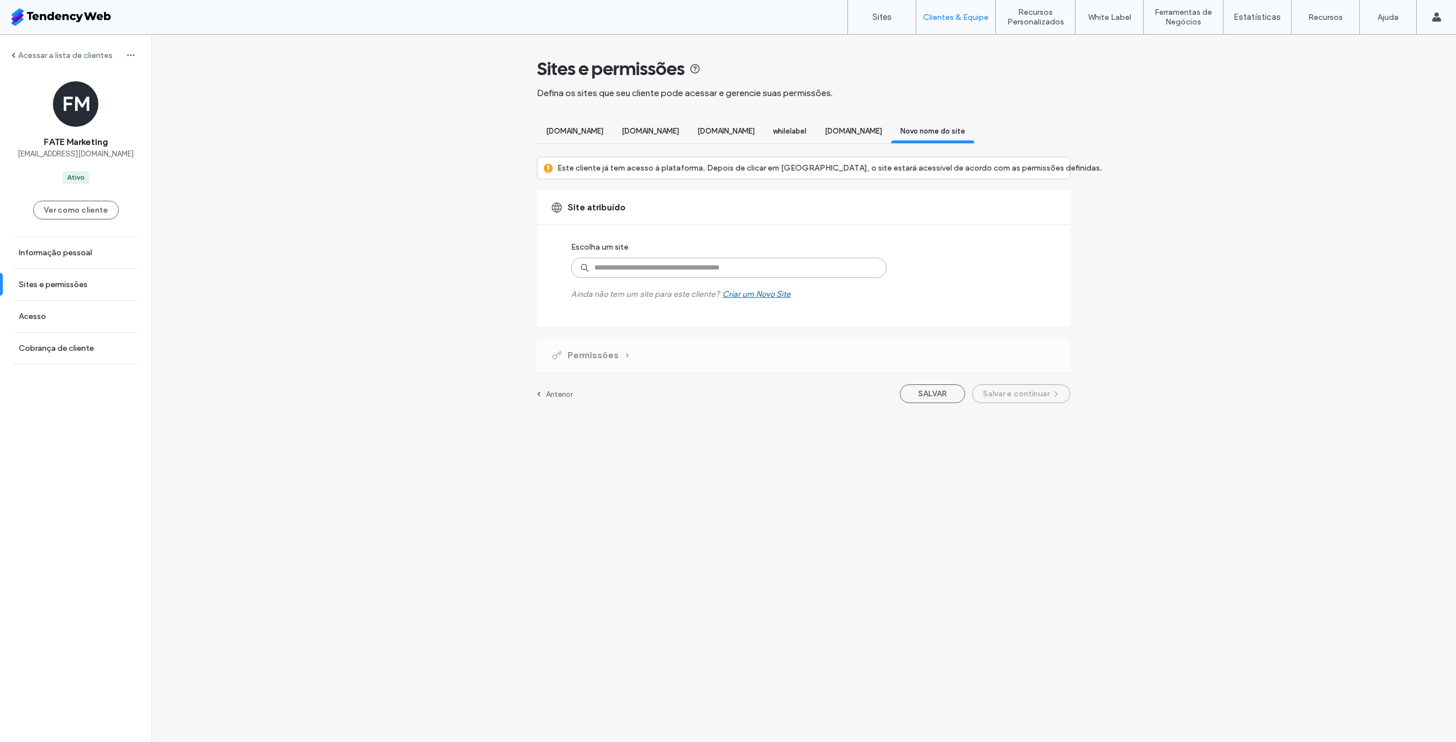
click at [731, 276] on input at bounding box center [729, 268] width 316 height 20
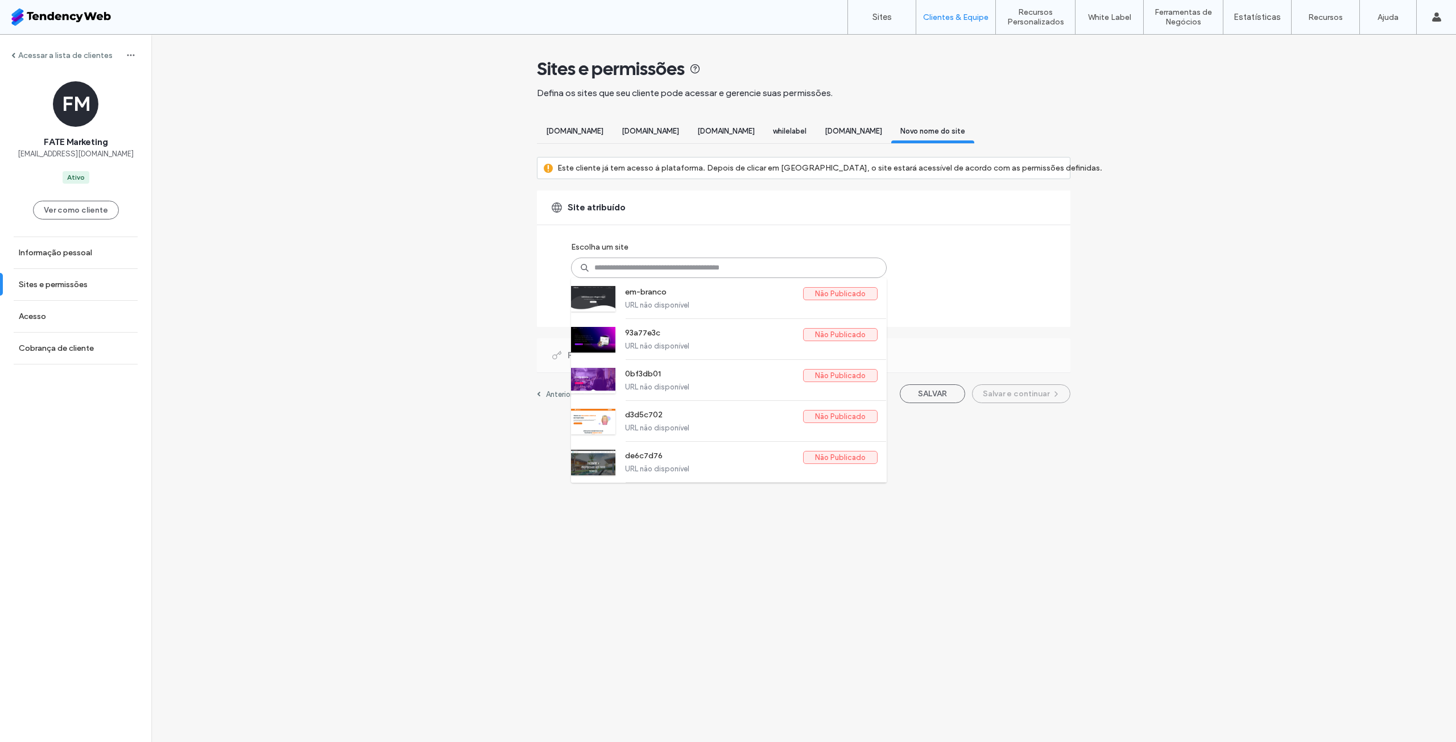
click at [664, 278] on input at bounding box center [729, 268] width 316 height 20
click at [672, 309] on label "URL não disponível" at bounding box center [751, 305] width 252 height 9
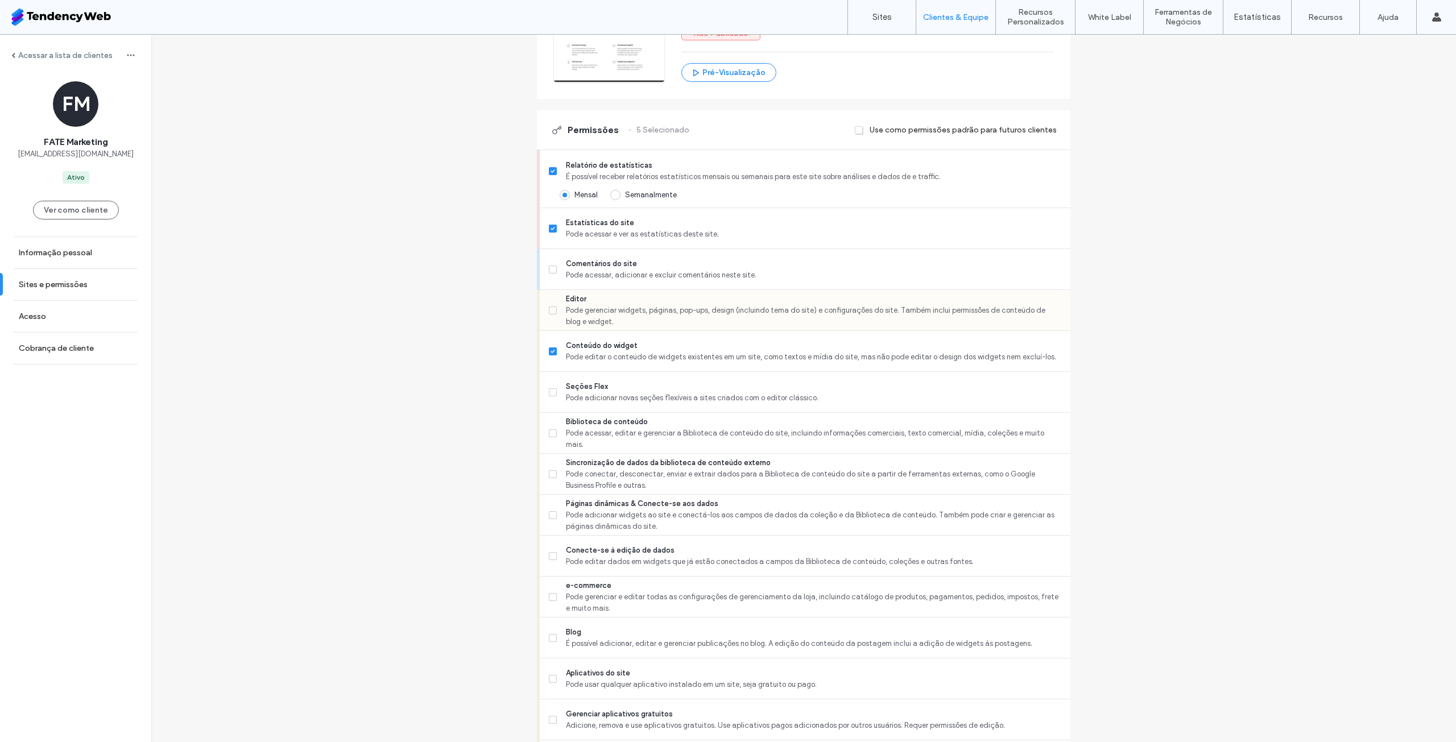
scroll to position [398, 0]
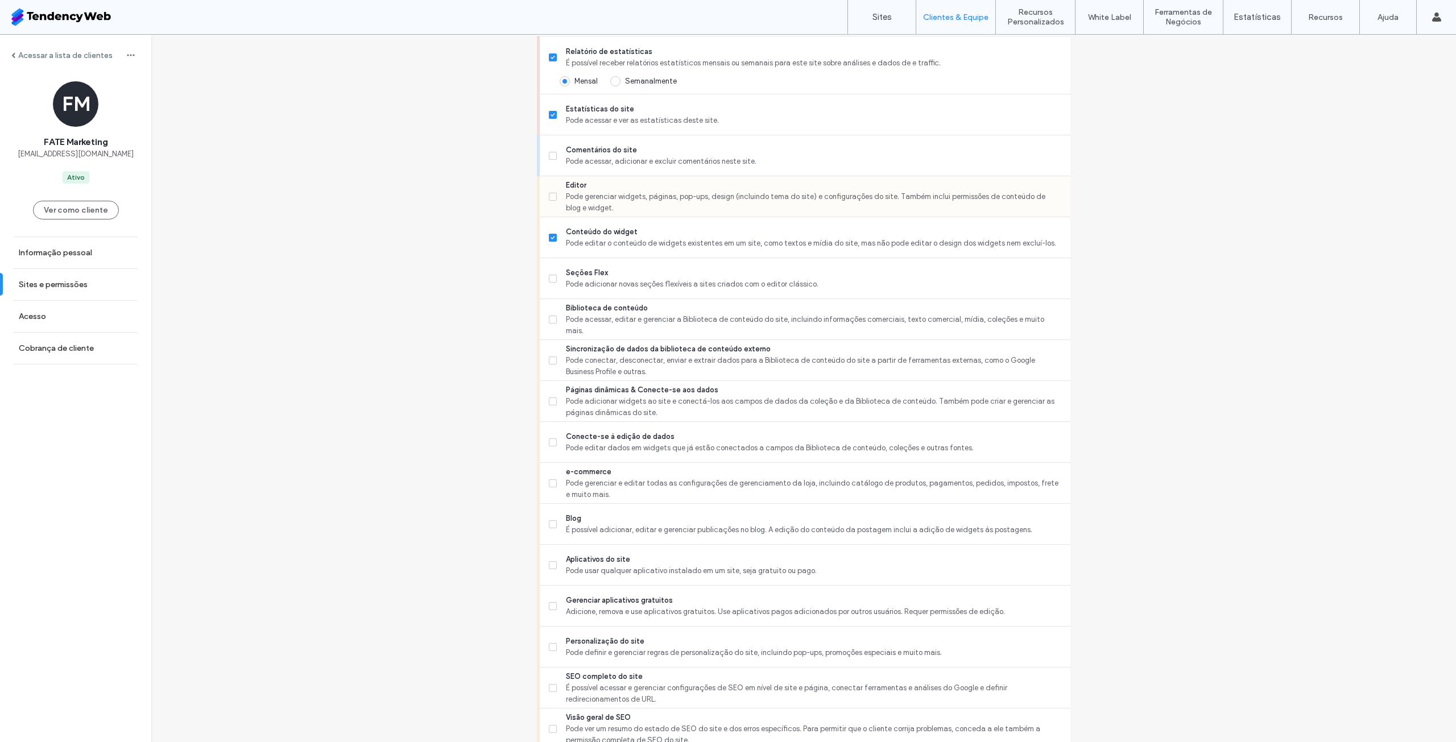
click at [688, 211] on span "Pode gerenciar widgets, páginas, pop-ups, design (incluindo tema do site) e con…" at bounding box center [813, 202] width 495 height 23
click at [668, 290] on span "Pode adicionar novas seções flexíveis a sites criados com o editor clássico." at bounding box center [813, 284] width 495 height 11
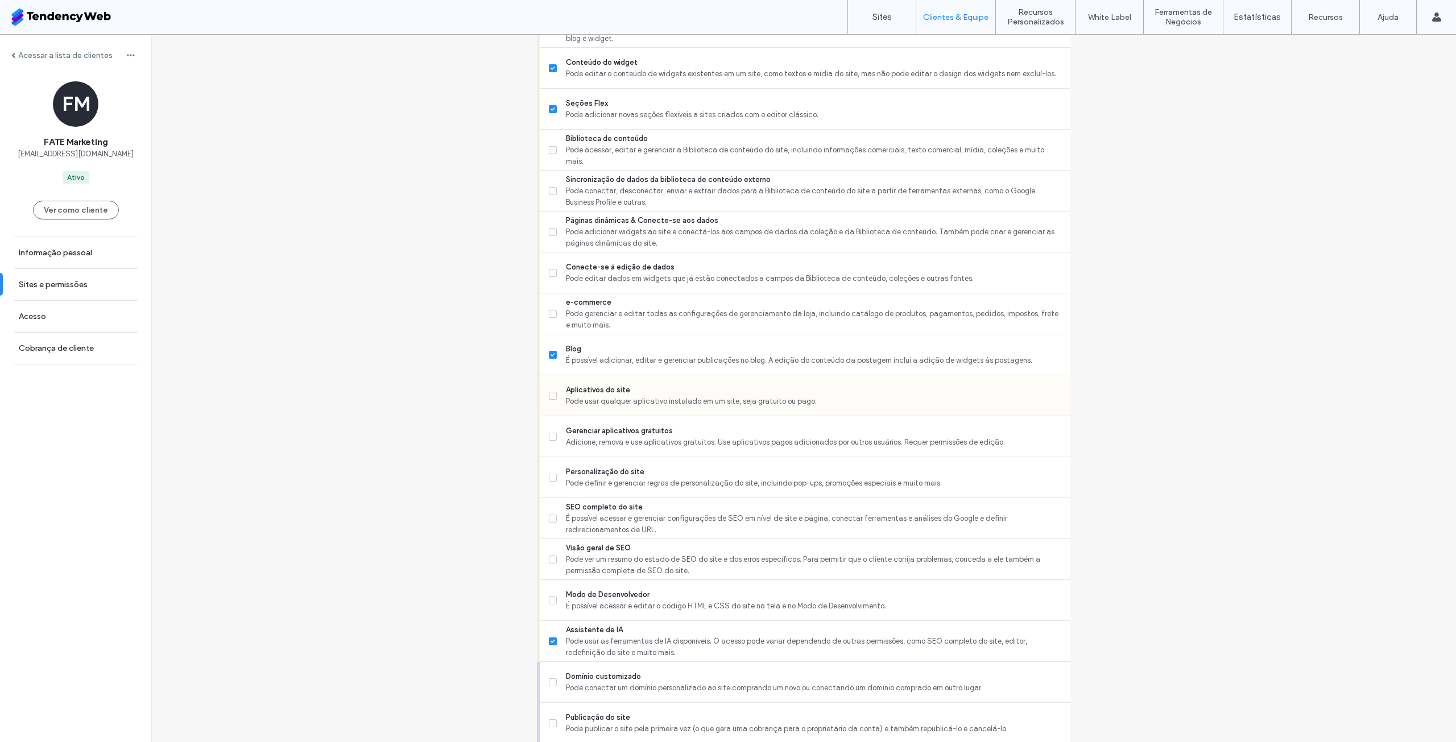
scroll to position [569, 0]
click at [655, 406] on span "Pode usar qualquer aplicativo instalado em um site, seja gratuito ou pago." at bounding box center [813, 400] width 495 height 11
drag, startPoint x: 659, startPoint y: 398, endPoint x: 672, endPoint y: 453, distance: 56.3
click at [659, 395] on span "Aplicativos do site" at bounding box center [813, 388] width 495 height 11
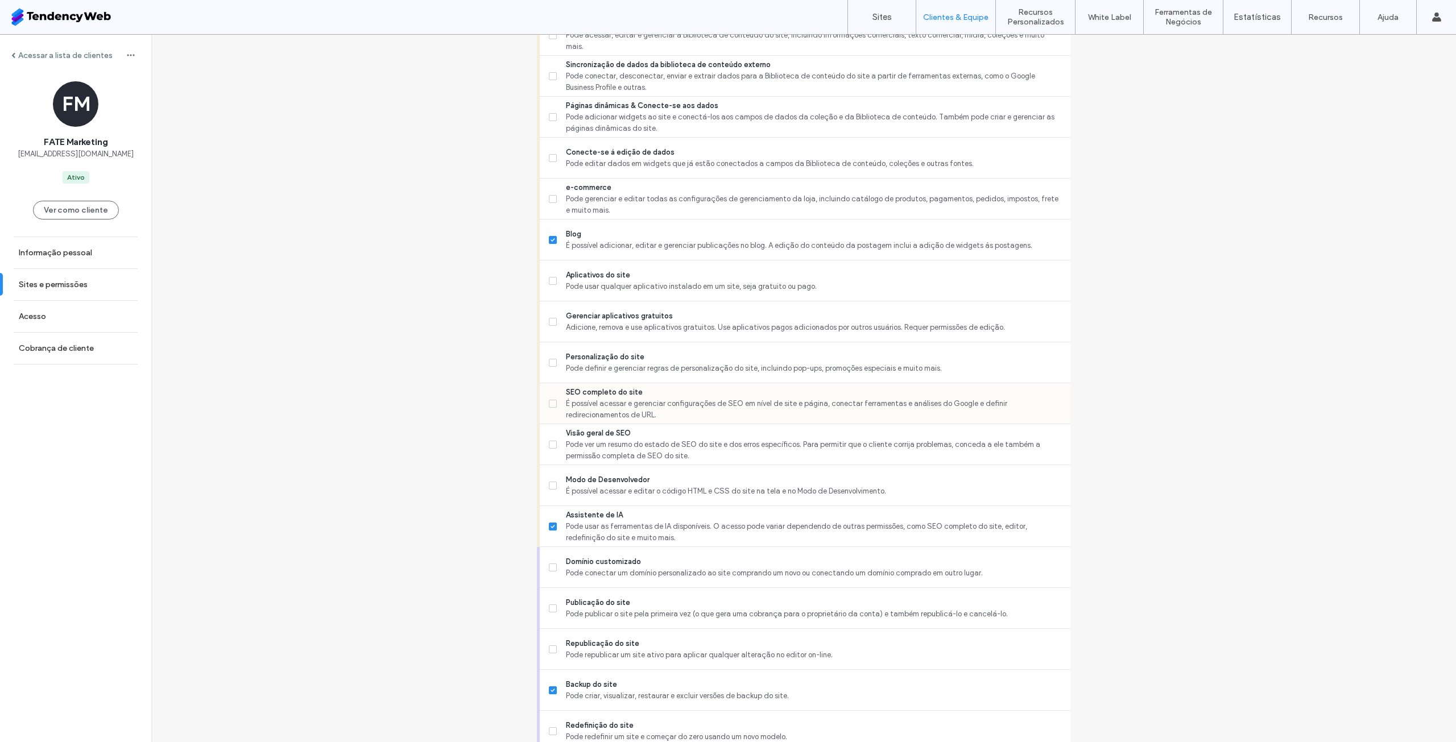
click at [675, 421] on span "É possível acessar e gerenciar configurações de SEO em nível de site e página, …" at bounding box center [813, 409] width 495 height 23
click at [668, 457] on span "Pode ver um resumo do estado de SEO do site e dos erros específicos. Para permi…" at bounding box center [813, 450] width 495 height 23
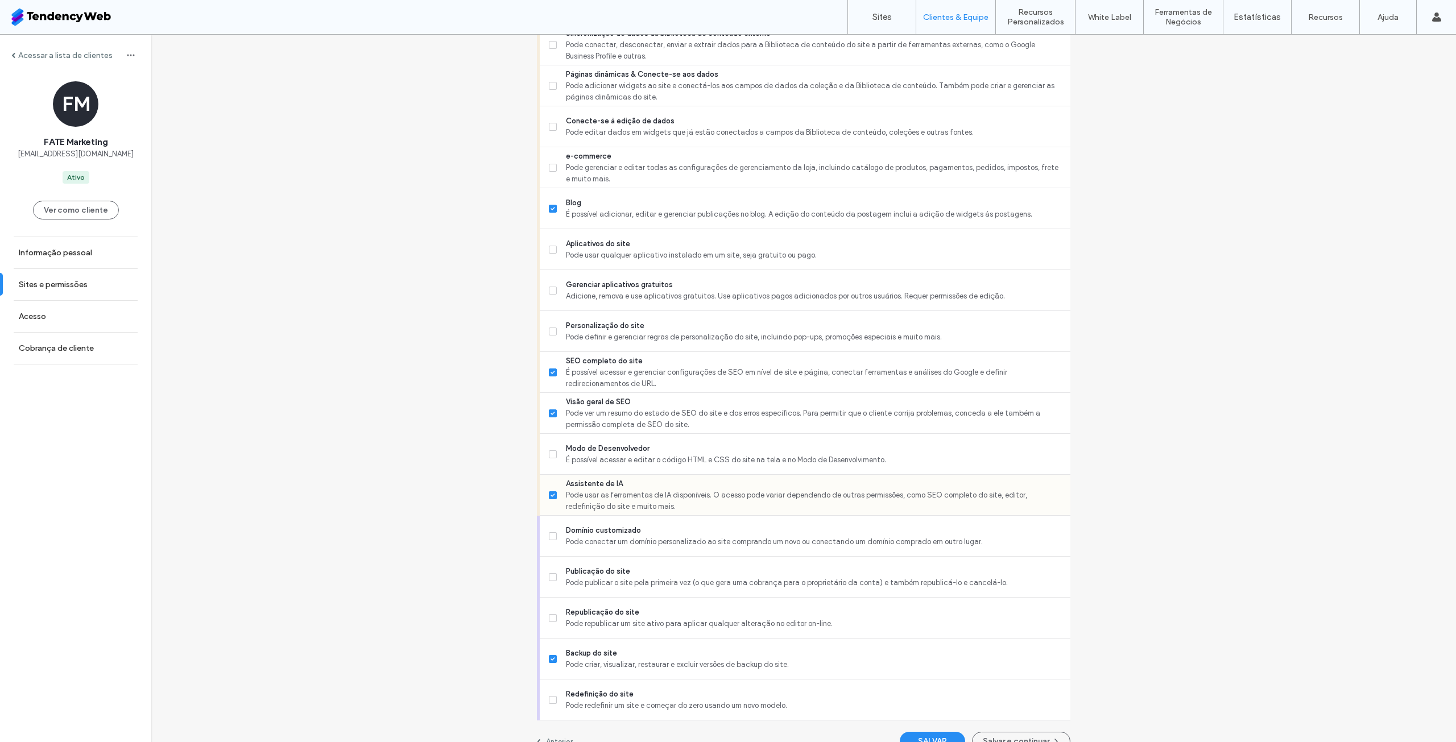
scroll to position [744, 0]
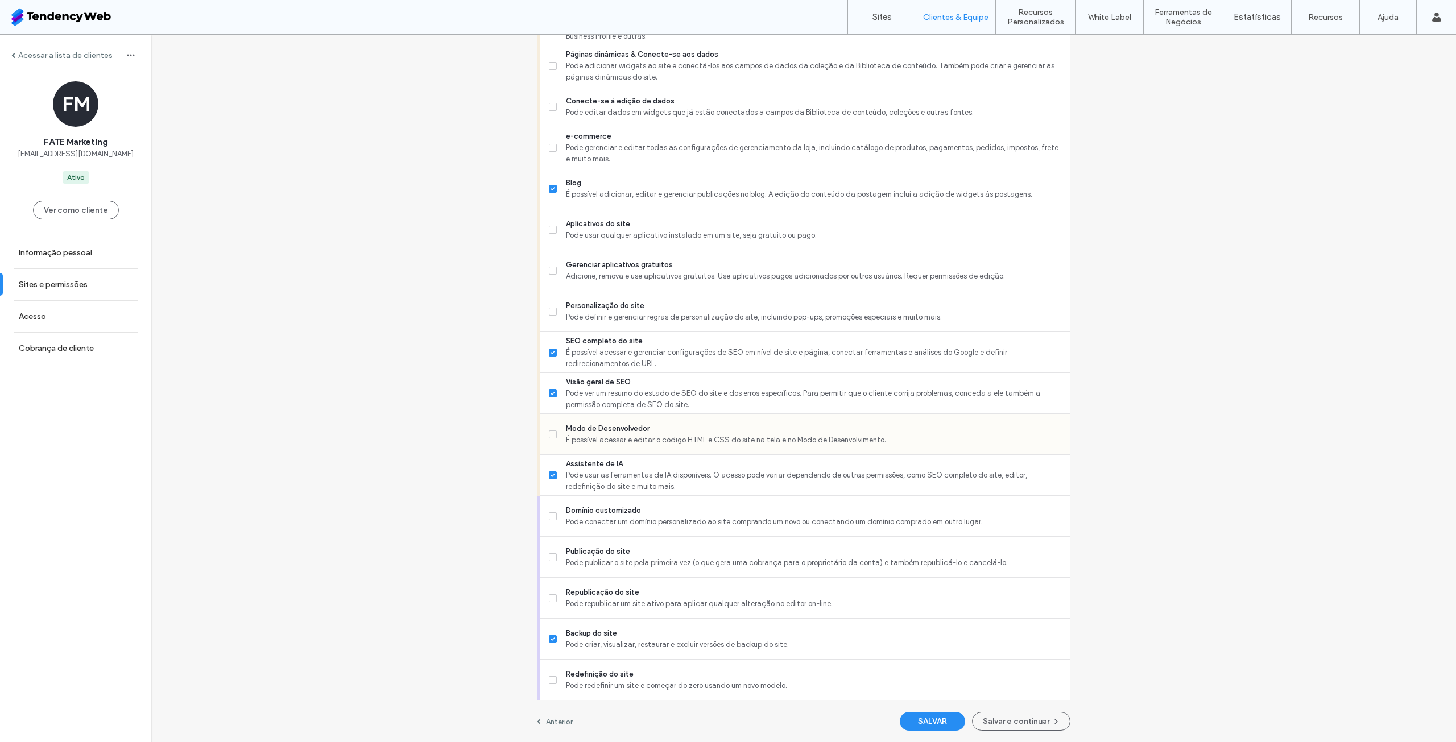
click at [690, 438] on span "É possível acessar e editar o código HTML e CSS do site na tela e no Modo de De…" at bounding box center [813, 439] width 495 height 11
click at [716, 522] on span "Pode conectar um domínio personalizado ao site comprando um novo ou conectando …" at bounding box center [813, 521] width 495 height 11
click at [707, 562] on span "Pode publicar o site pela primeira vez (o que gera uma cobrança para o propriet…" at bounding box center [813, 562] width 495 height 11
click at [721, 555] on span "Publicação do site" at bounding box center [813, 551] width 495 height 11
click at [776, 553] on span "Publicação do site" at bounding box center [813, 551] width 495 height 11
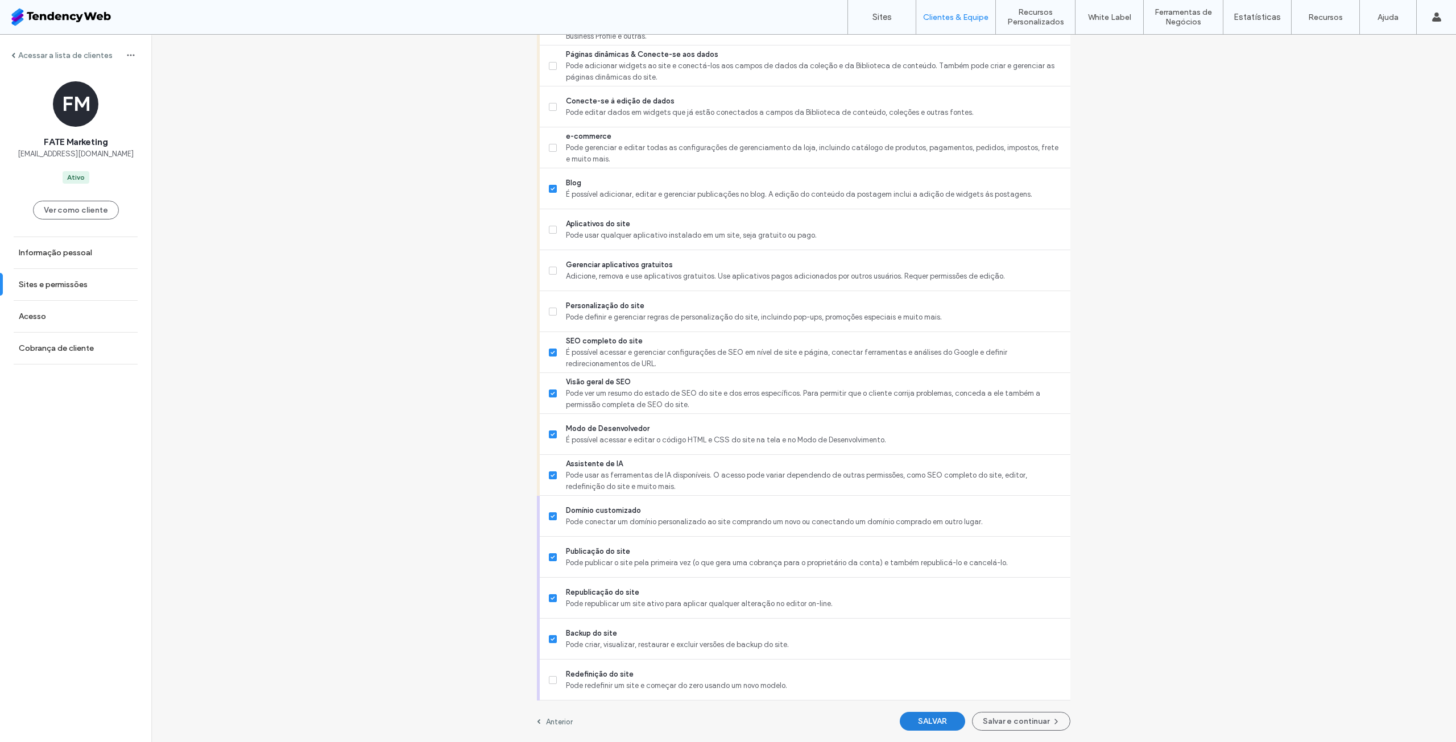
click at [931, 723] on button "SALVAR" at bounding box center [932, 721] width 65 height 19
click at [879, 24] on link "Sites" at bounding box center [882, 17] width 68 height 34
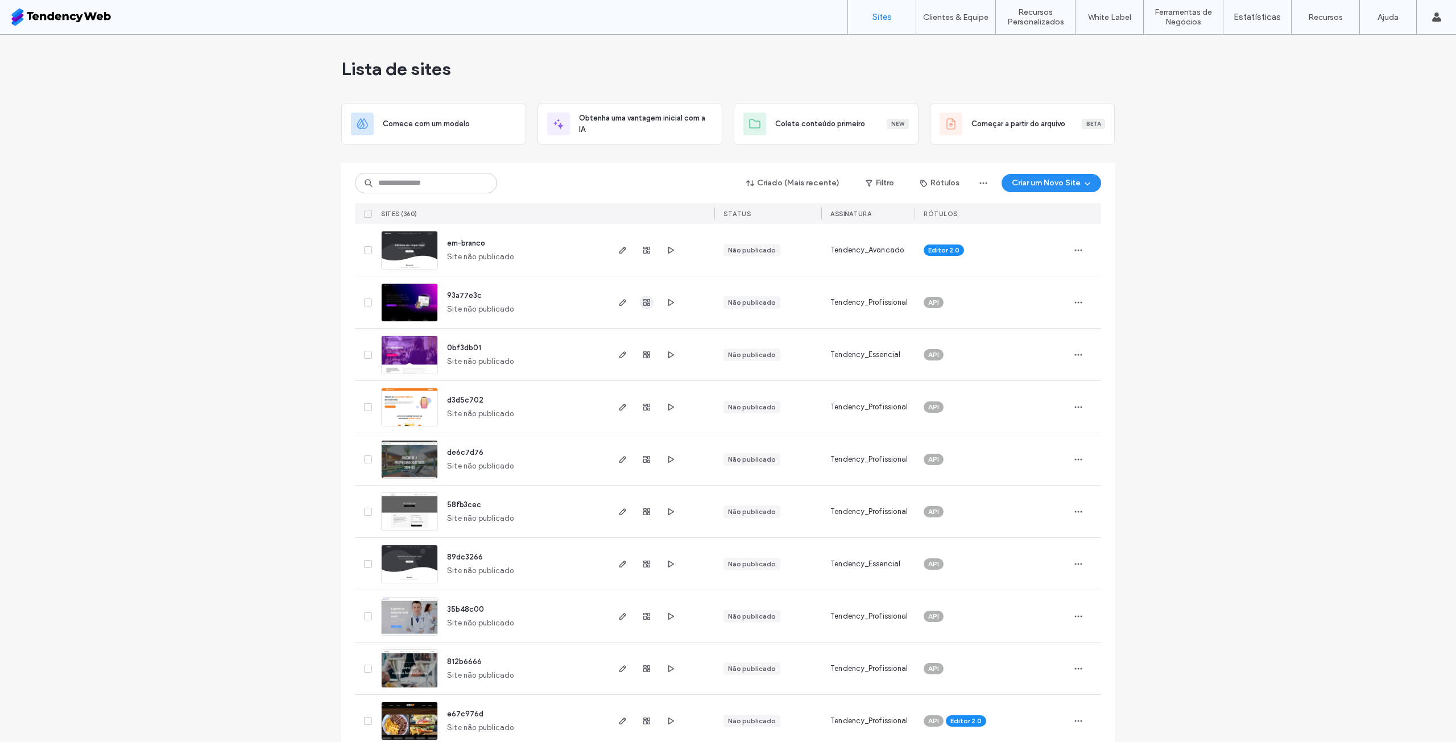
click at [647, 299] on span "button" at bounding box center [647, 303] width 14 height 14
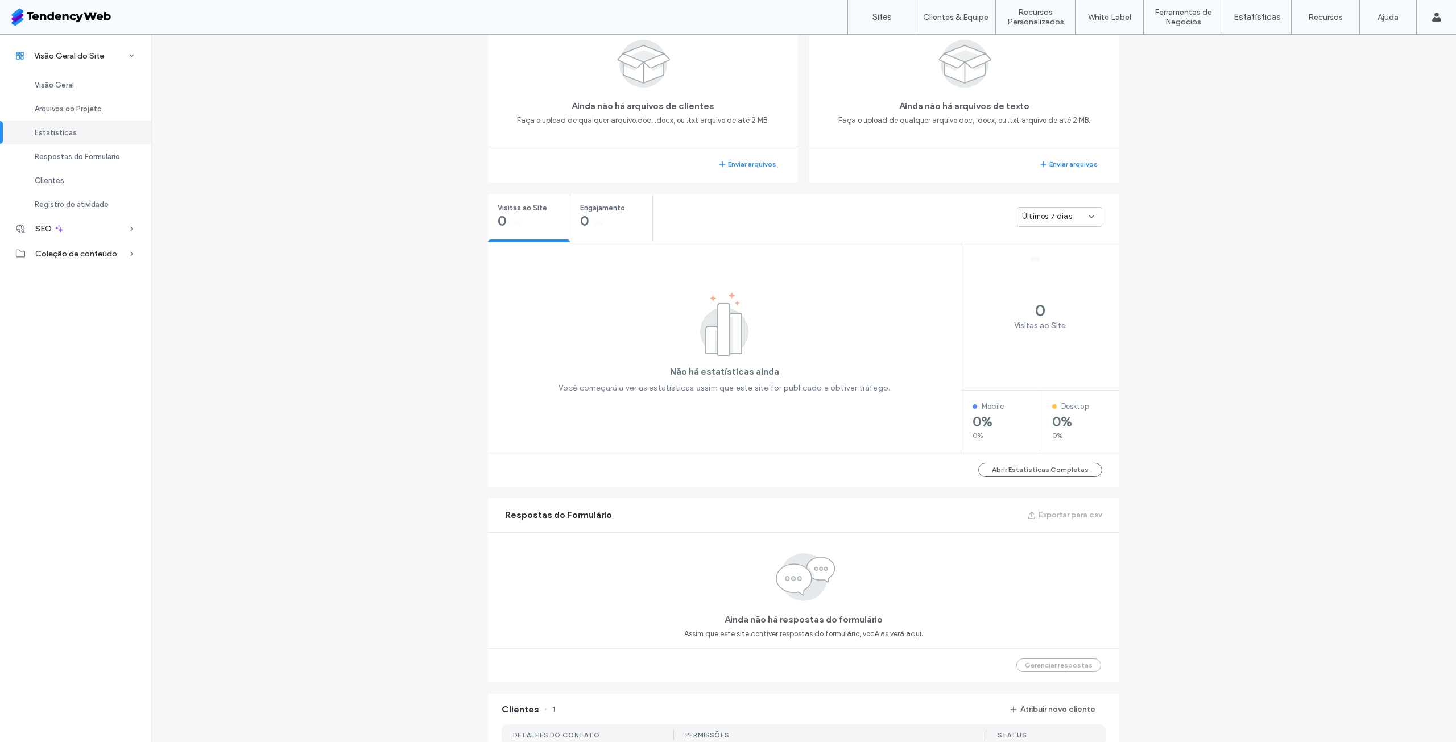
scroll to position [569, 0]
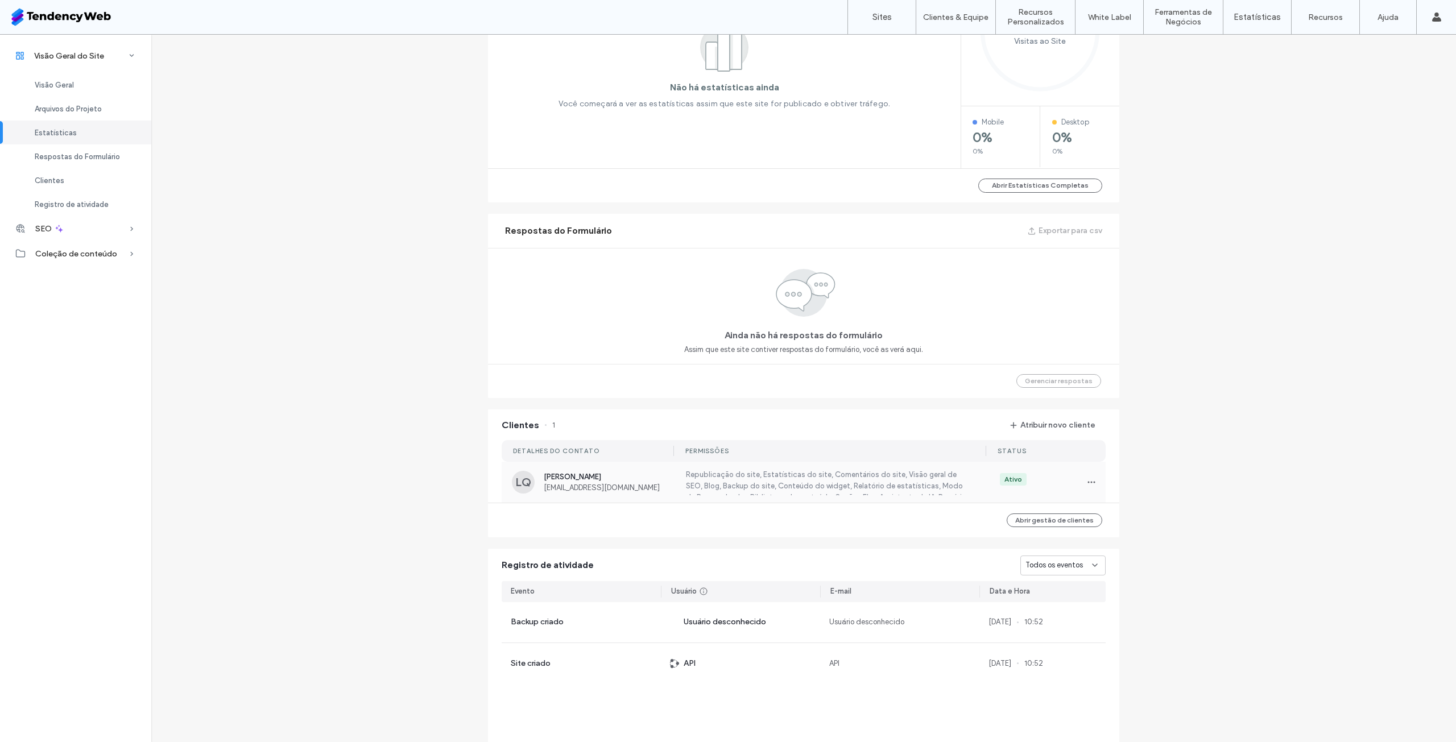
click at [742, 469] on label "Republicação do site, Estatísticas do site, Comentários do site, Visão geral de…" at bounding box center [828, 482] width 288 height 26
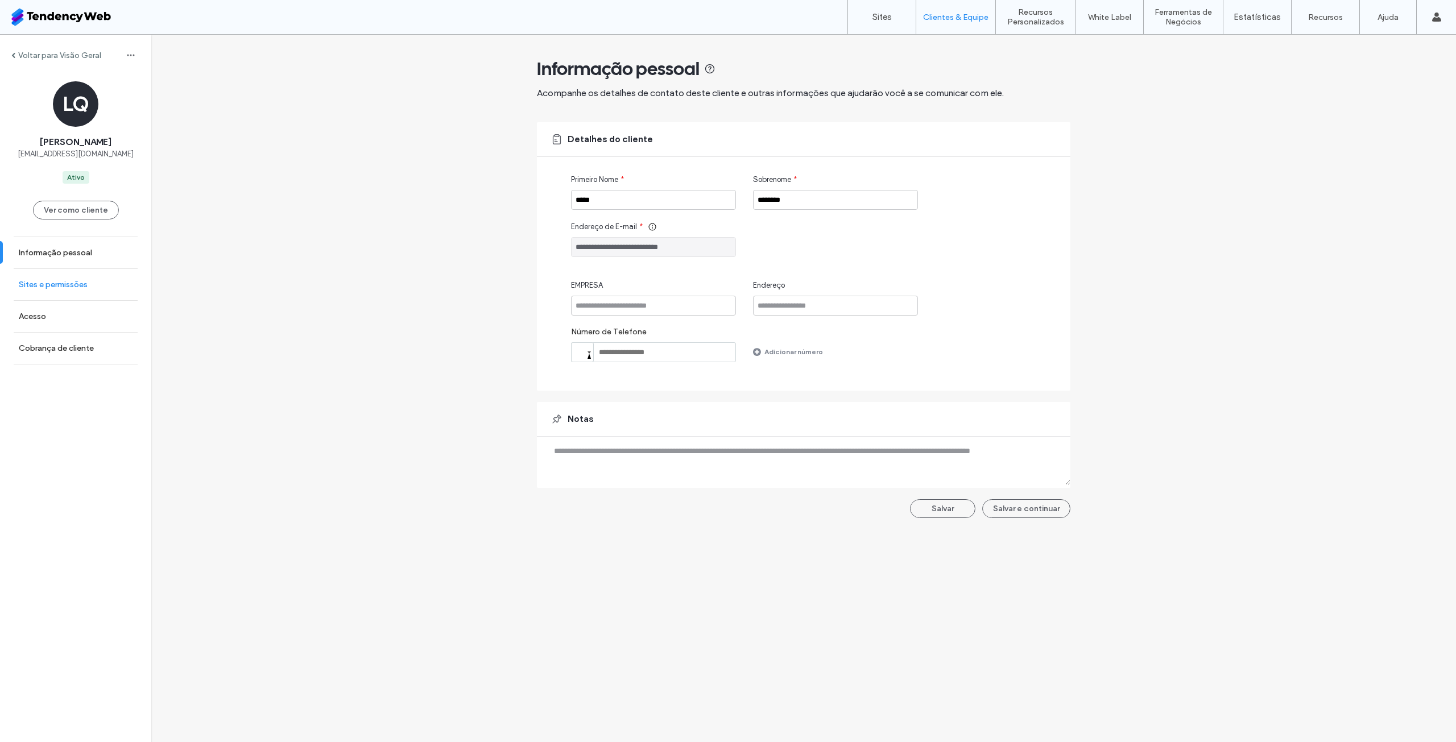
click at [68, 291] on link "Sites e permissões" at bounding box center [75, 284] width 151 height 31
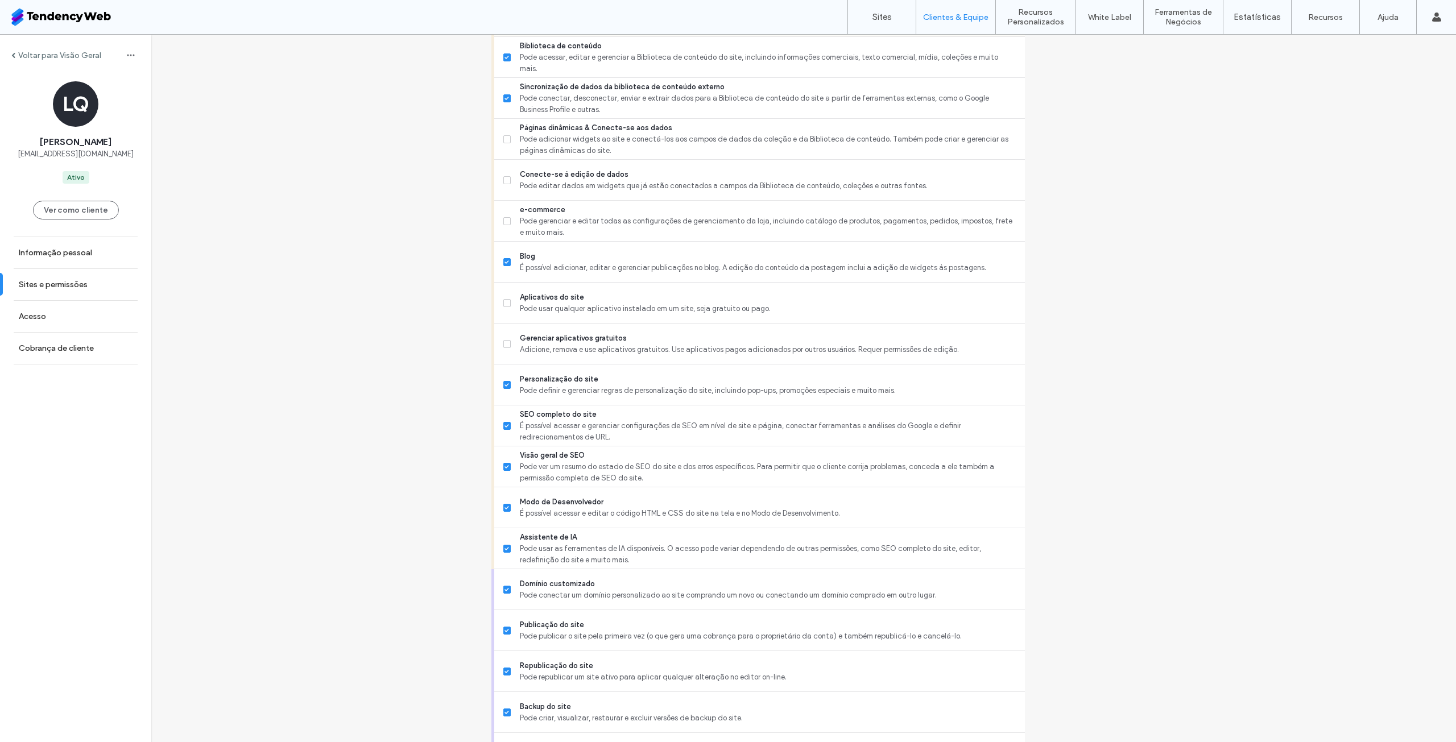
scroll to position [682, 0]
